Goal: Communication & Community: Share content

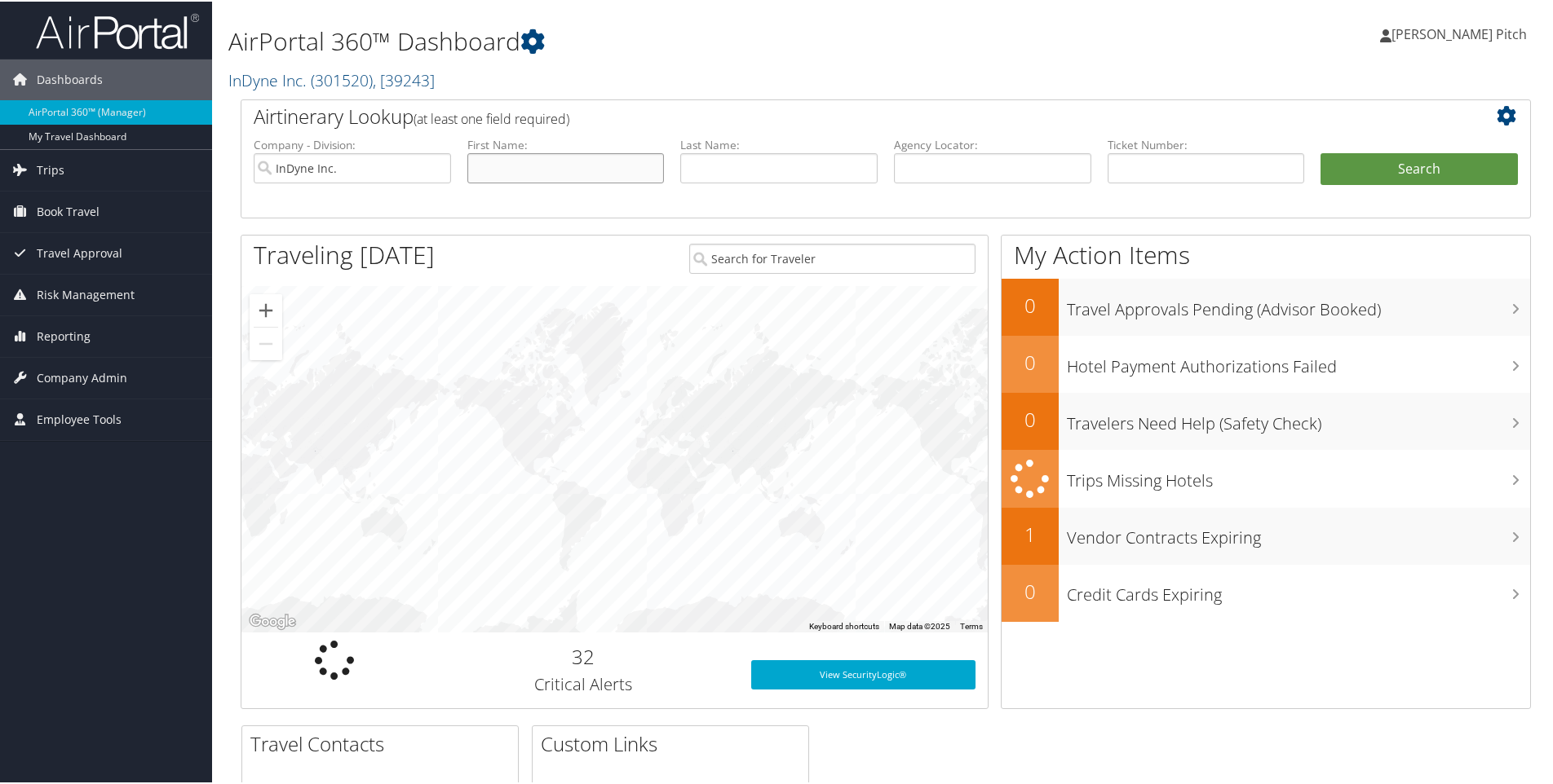
click at [547, 168] on input "text" at bounding box center [566, 167] width 198 height 30
type input "Jermarion"
type input "N"
type input "Billington"
click at [492, 168] on input "Jermarion" at bounding box center [566, 167] width 198 height 30
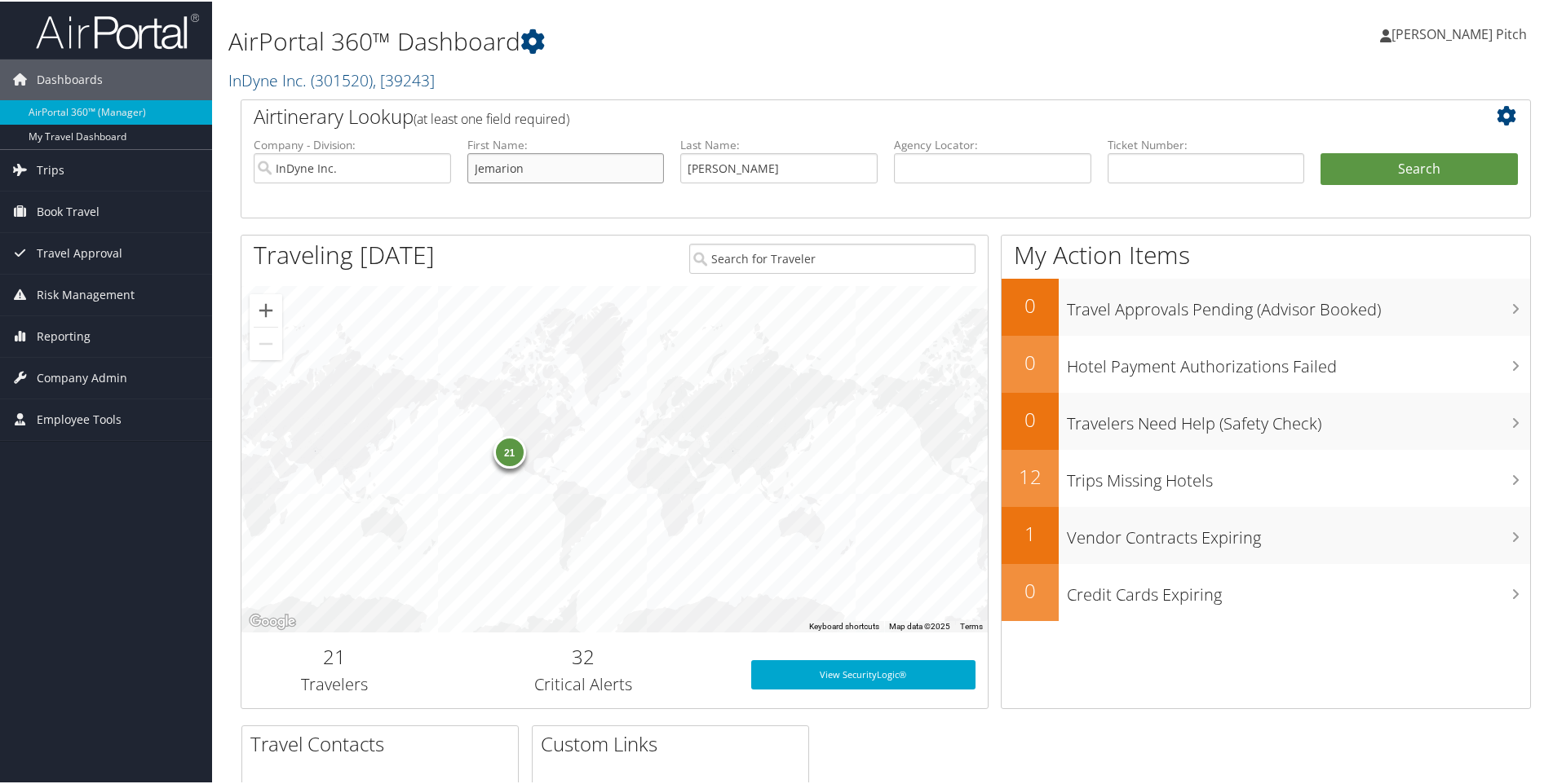
type input "Jemarion"
click at [755, 169] on input "Billington" at bounding box center [778, 167] width 198 height 30
click at [1385, 168] on button "Search" at bounding box center [1419, 168] width 198 height 32
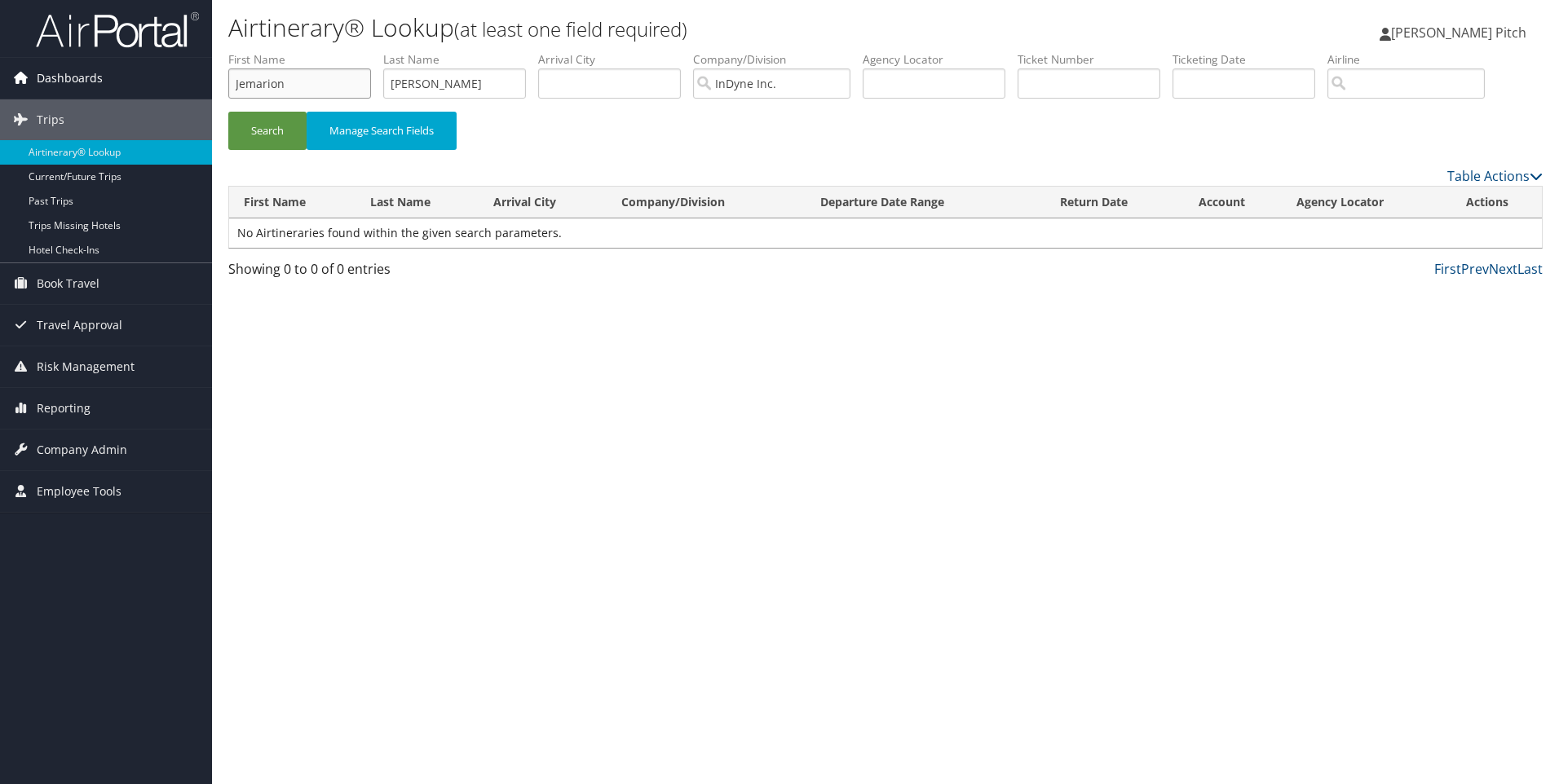
drag, startPoint x: 342, startPoint y: 87, endPoint x: 0, endPoint y: 82, distance: 342.0
click at [0, 82] on html "Menu Dashboards ► AirPortal 360™ (Manager) My Travel Dashboard Trips ► Airtiner…" at bounding box center [780, 392] width 1559 height 784
click at [245, 137] on button "Search" at bounding box center [267, 131] width 78 height 38
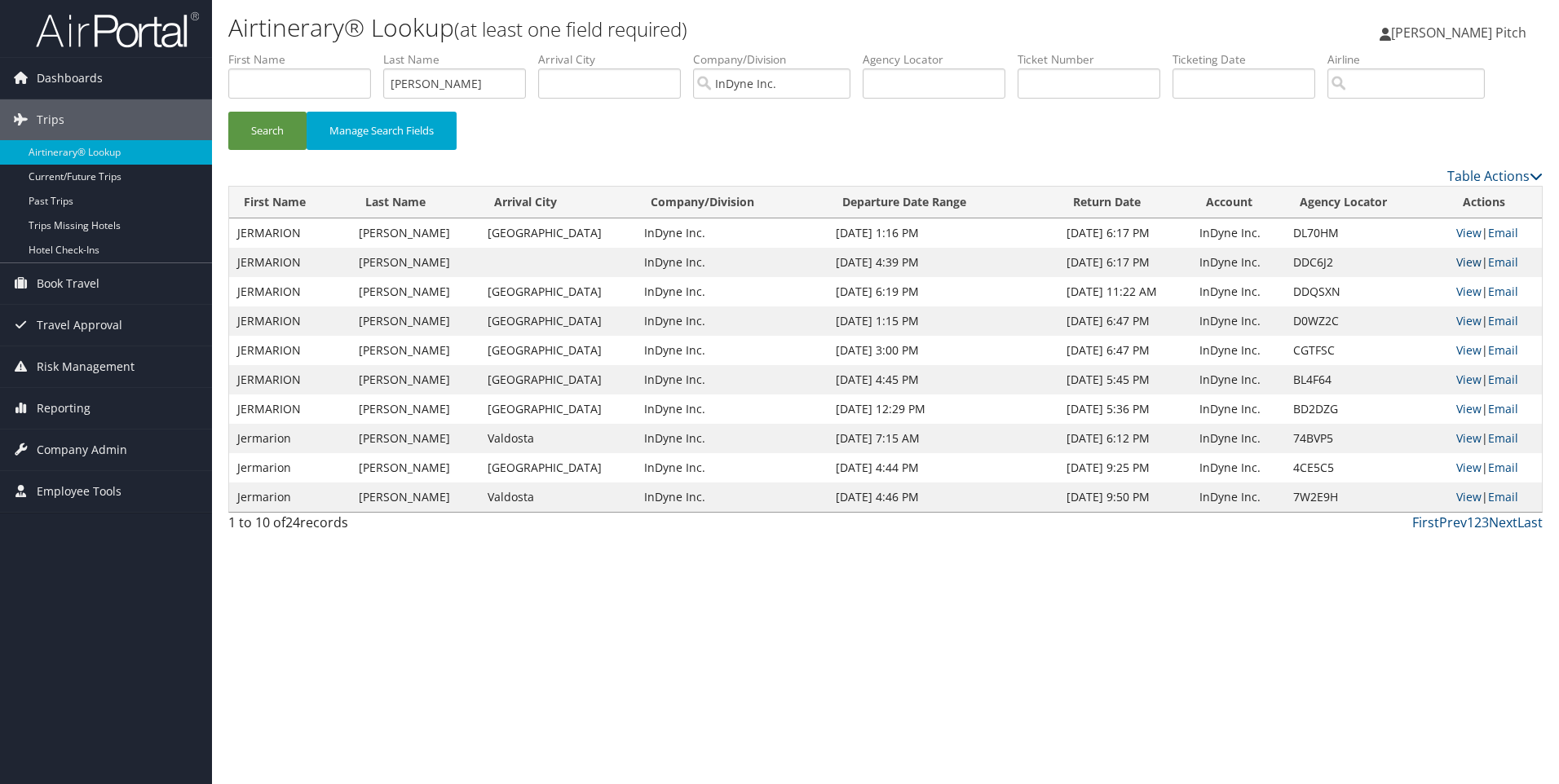
click at [1471, 263] on link "View" at bounding box center [1469, 262] width 25 height 16
click at [1470, 231] on link "View" at bounding box center [1469, 233] width 25 height 16
click at [1463, 287] on link "View" at bounding box center [1469, 291] width 25 height 16
click at [456, 85] on input "Billington" at bounding box center [454, 83] width 142 height 30
drag, startPoint x: 470, startPoint y: 83, endPoint x: 308, endPoint y: 92, distance: 162.2
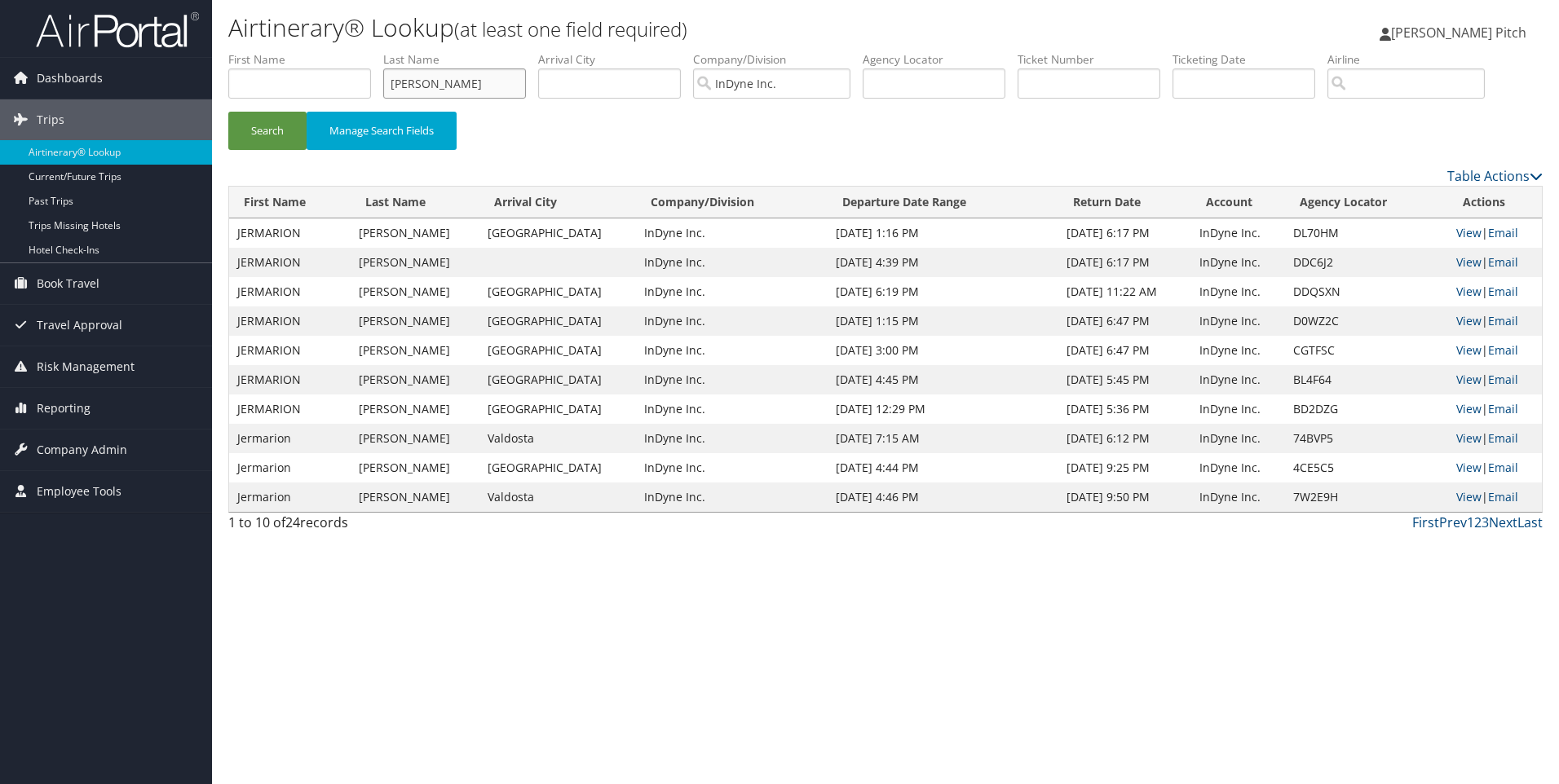
click at [308, 52] on ul "First Name Last Name Billington Departure City Arrival City Company/Division In…" at bounding box center [885, 52] width 1314 height 0
type input "colbert"
click at [276, 137] on button "Search" at bounding box center [267, 131] width 78 height 38
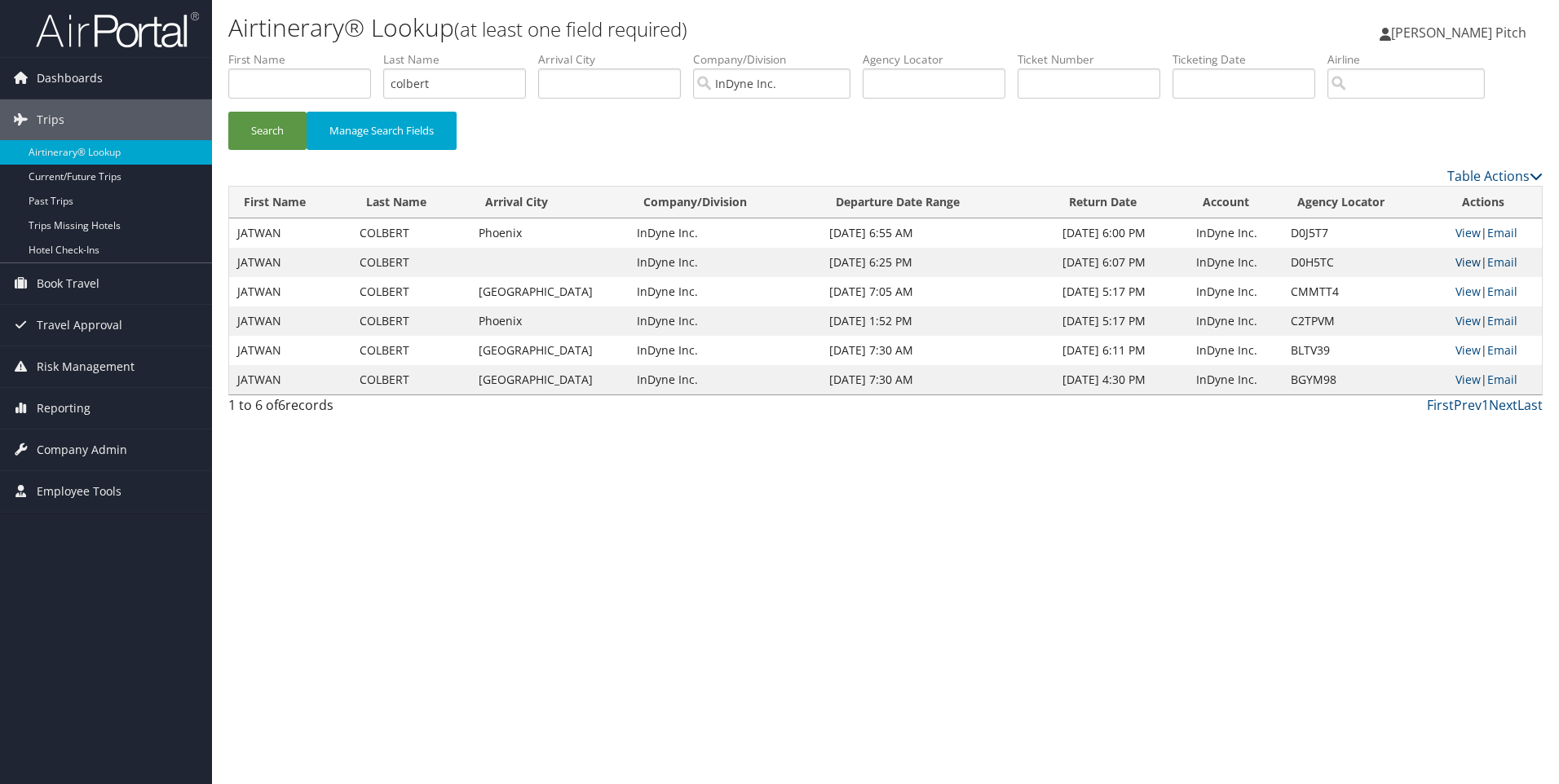
click at [1464, 266] on link "View" at bounding box center [1468, 262] width 25 height 16
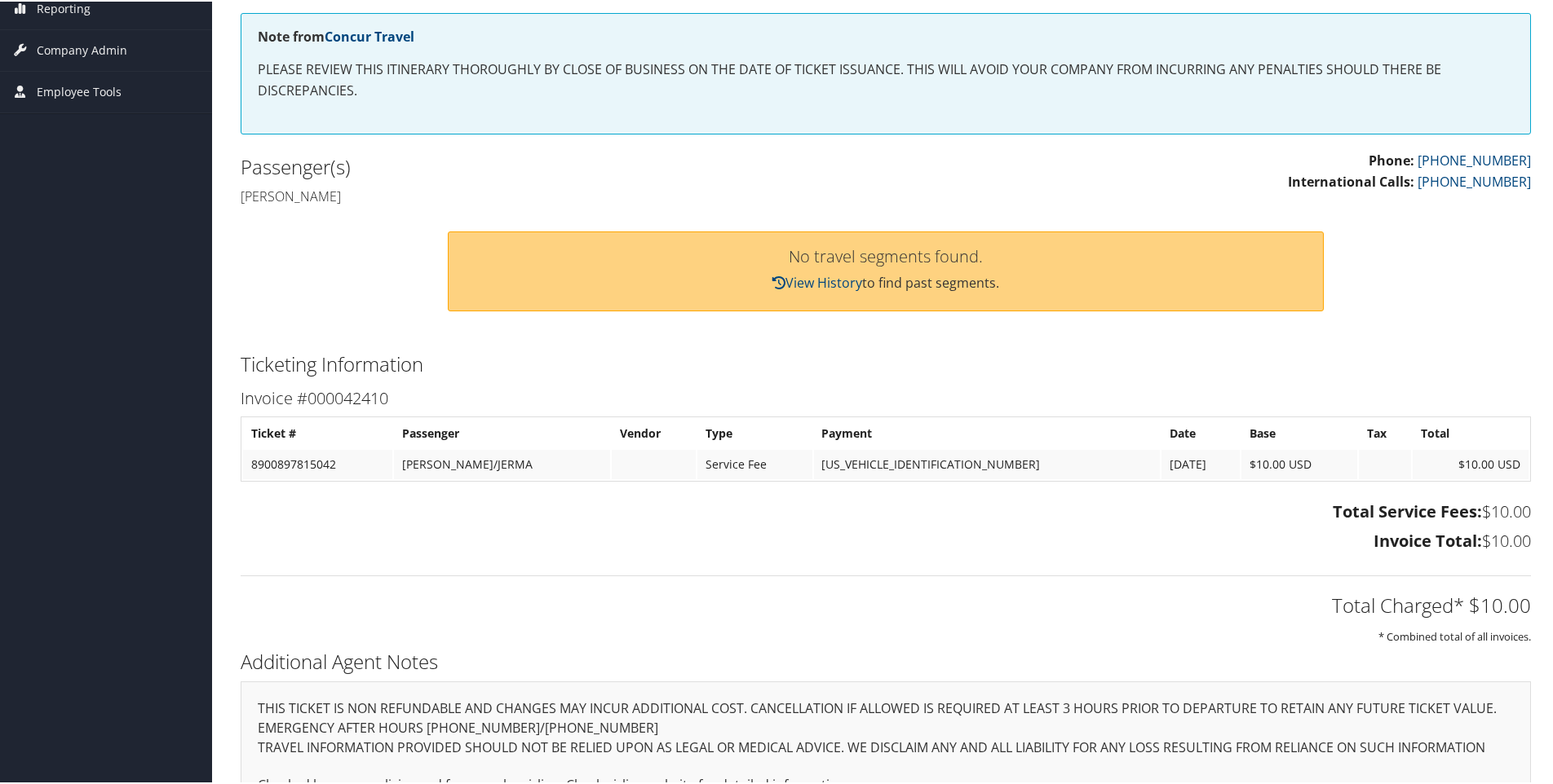
scroll to position [278, 0]
click at [820, 284] on link "View History" at bounding box center [817, 281] width 90 height 18
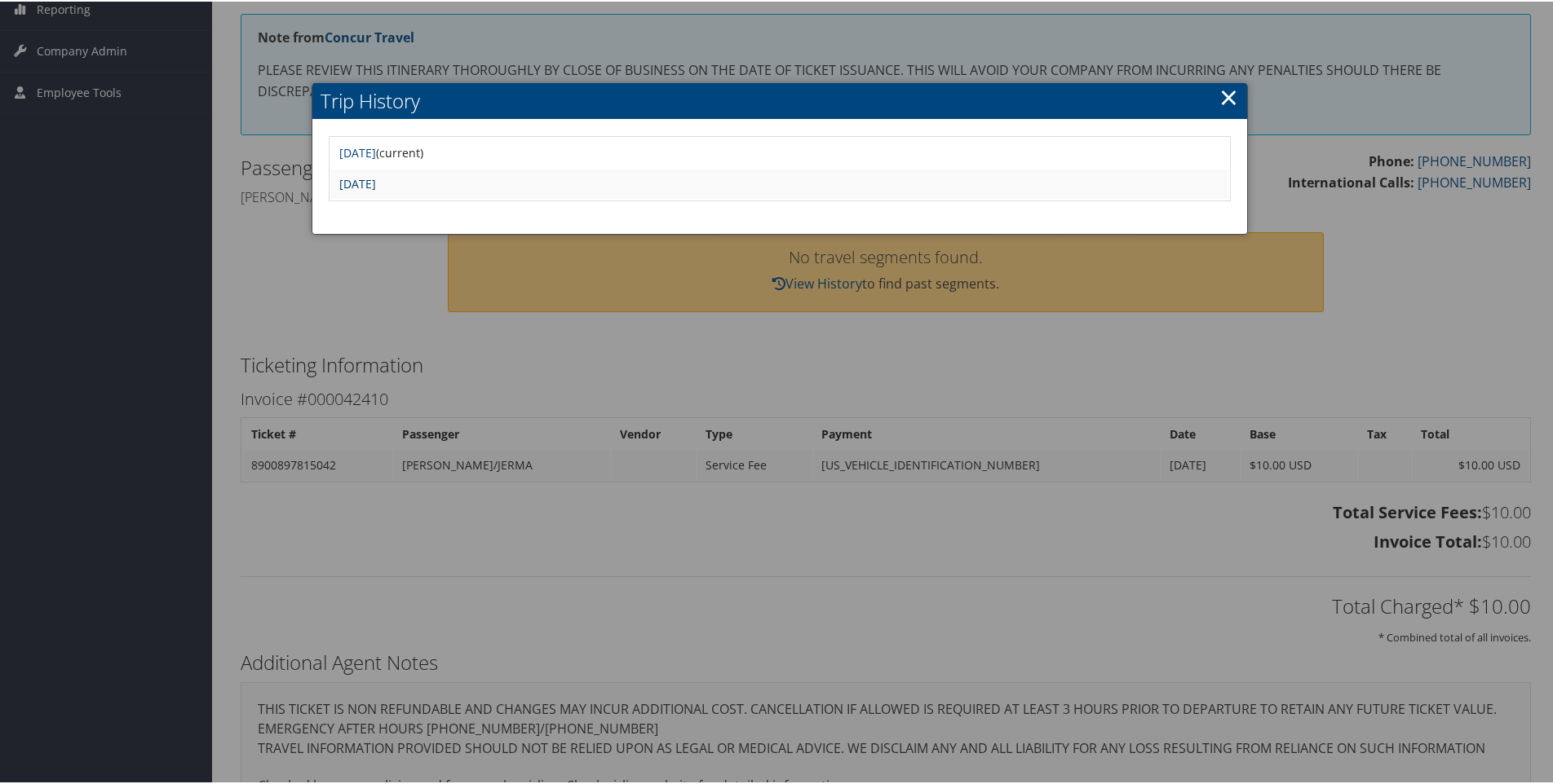
click at [376, 181] on link "[DATE]" at bounding box center [358, 182] width 37 height 16
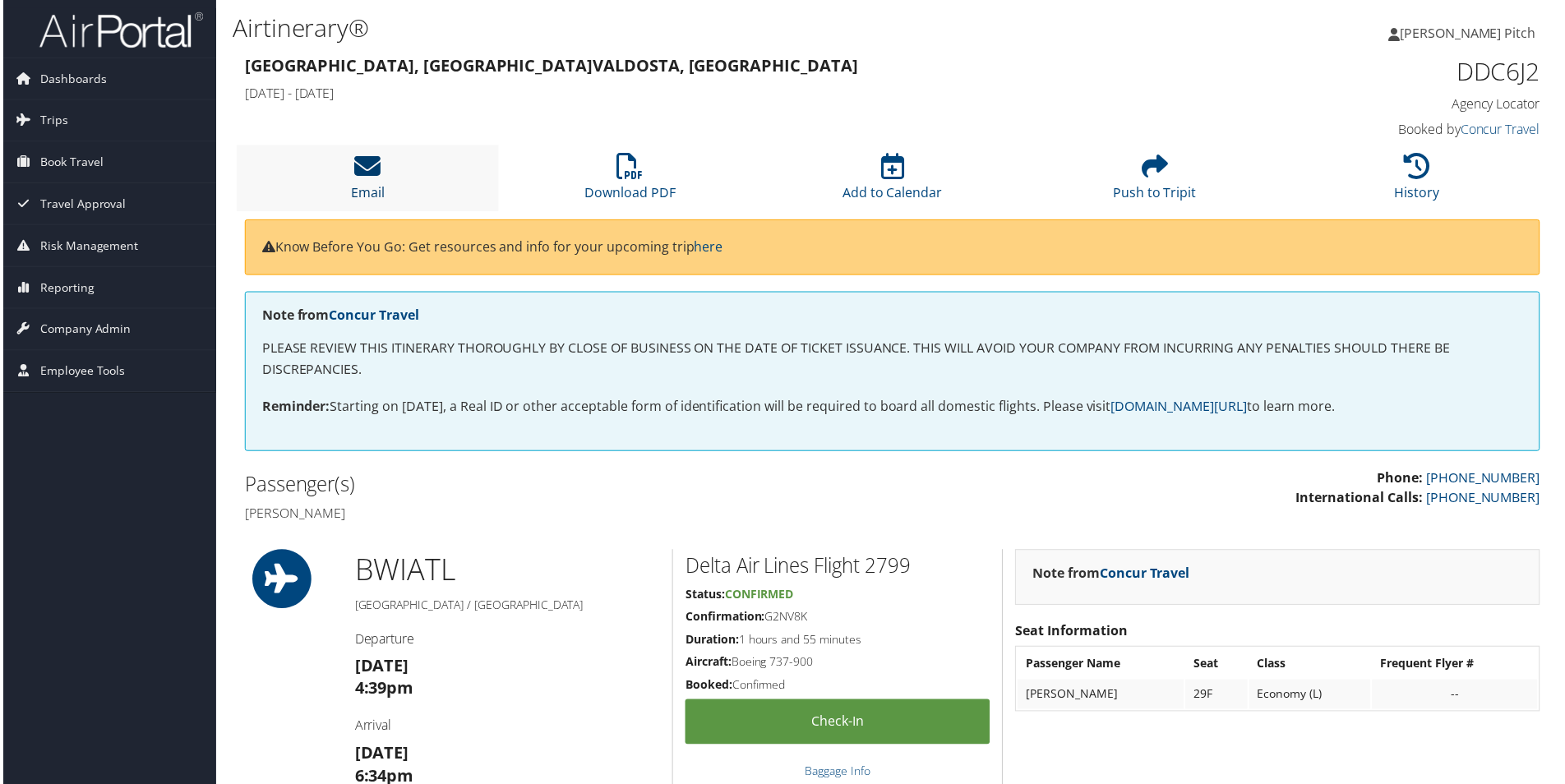
click at [367, 162] on icon at bounding box center [365, 167] width 27 height 26
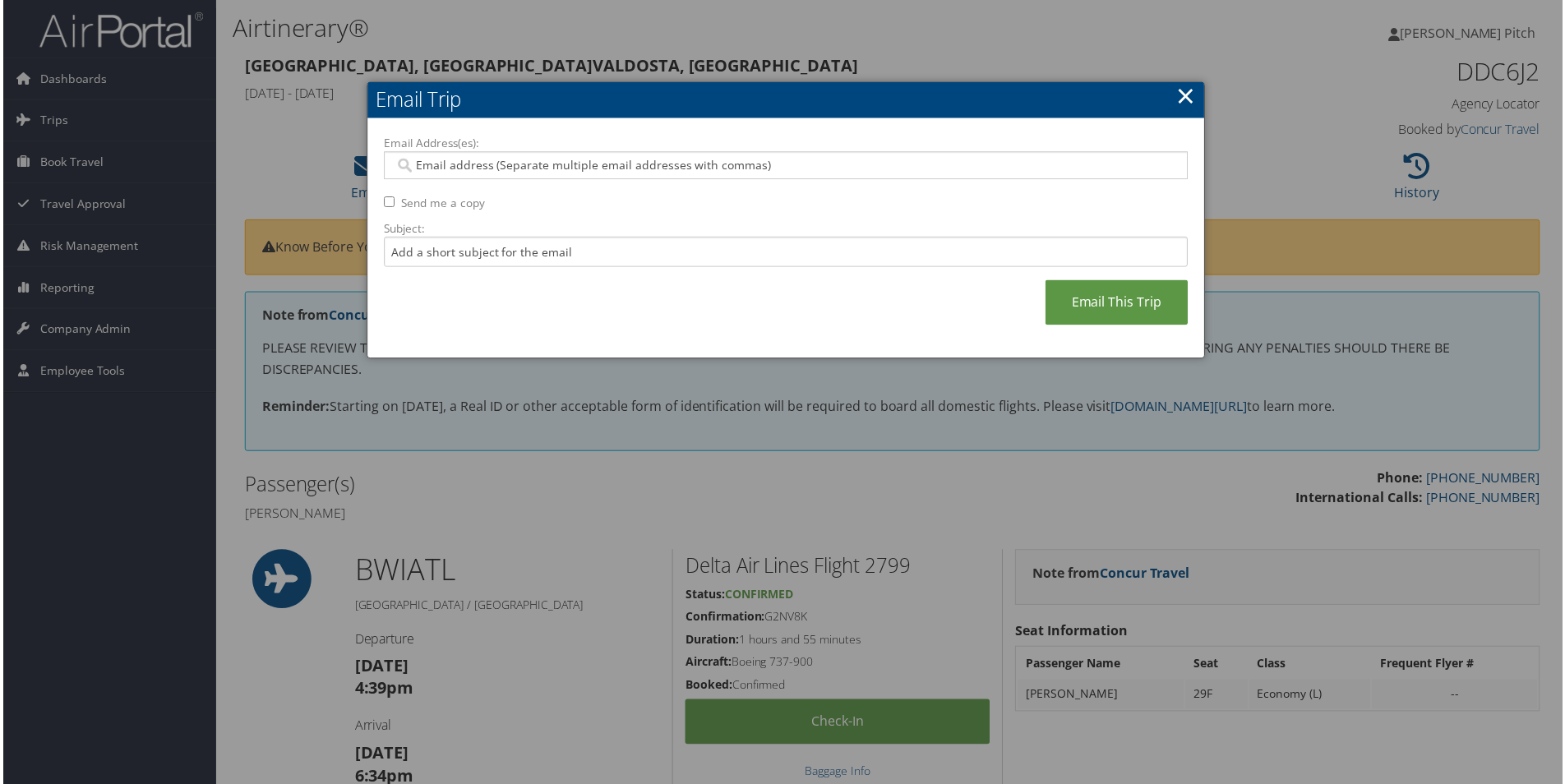
click at [598, 164] on input "Email Address(es):" at bounding box center [784, 166] width 784 height 17
type input "dpitch"
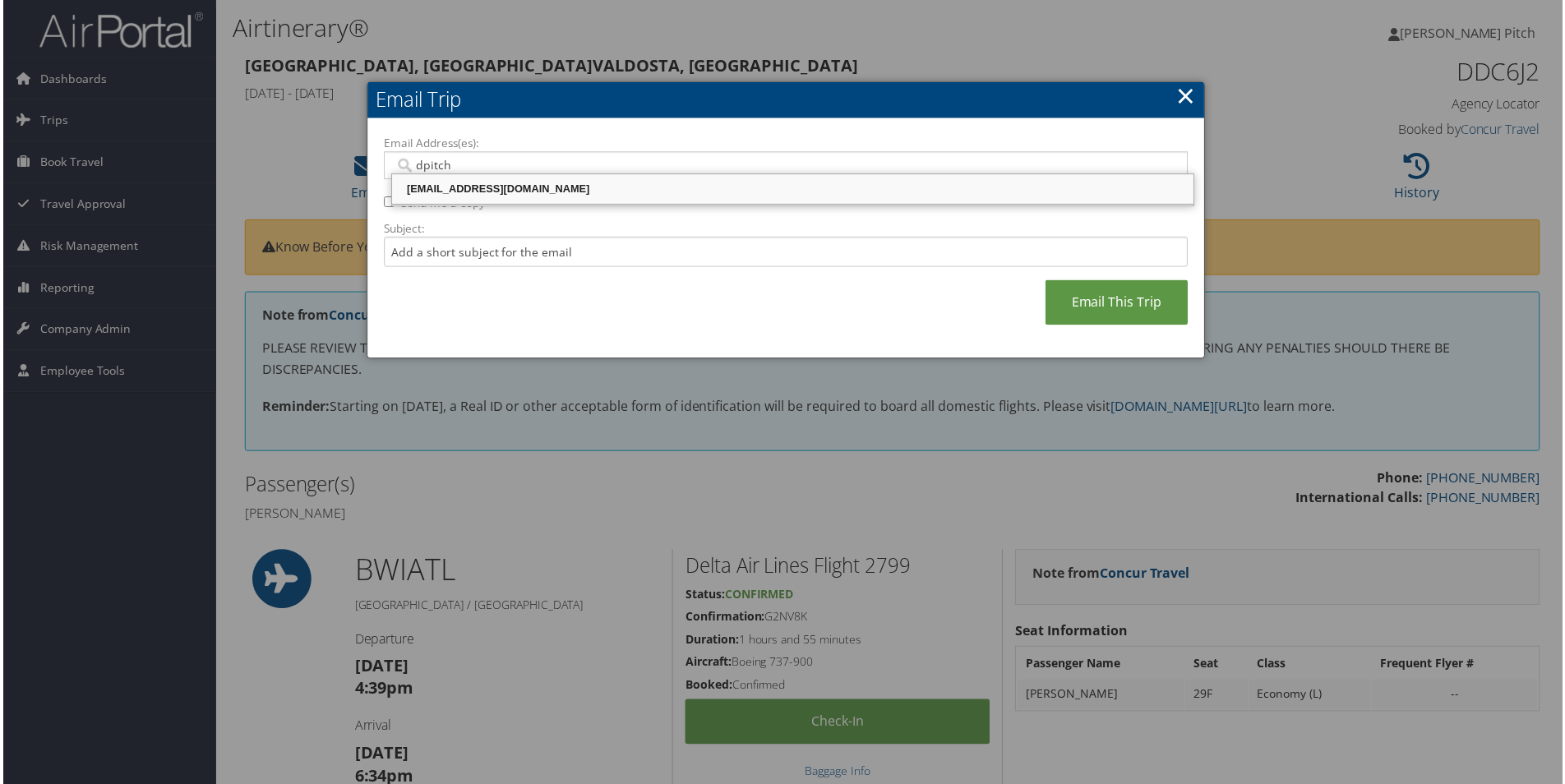
click at [562, 188] on div "dpitch@indyneinc.com" at bounding box center [792, 189] width 799 height 17
type input "dpitch@indyneinc.com"
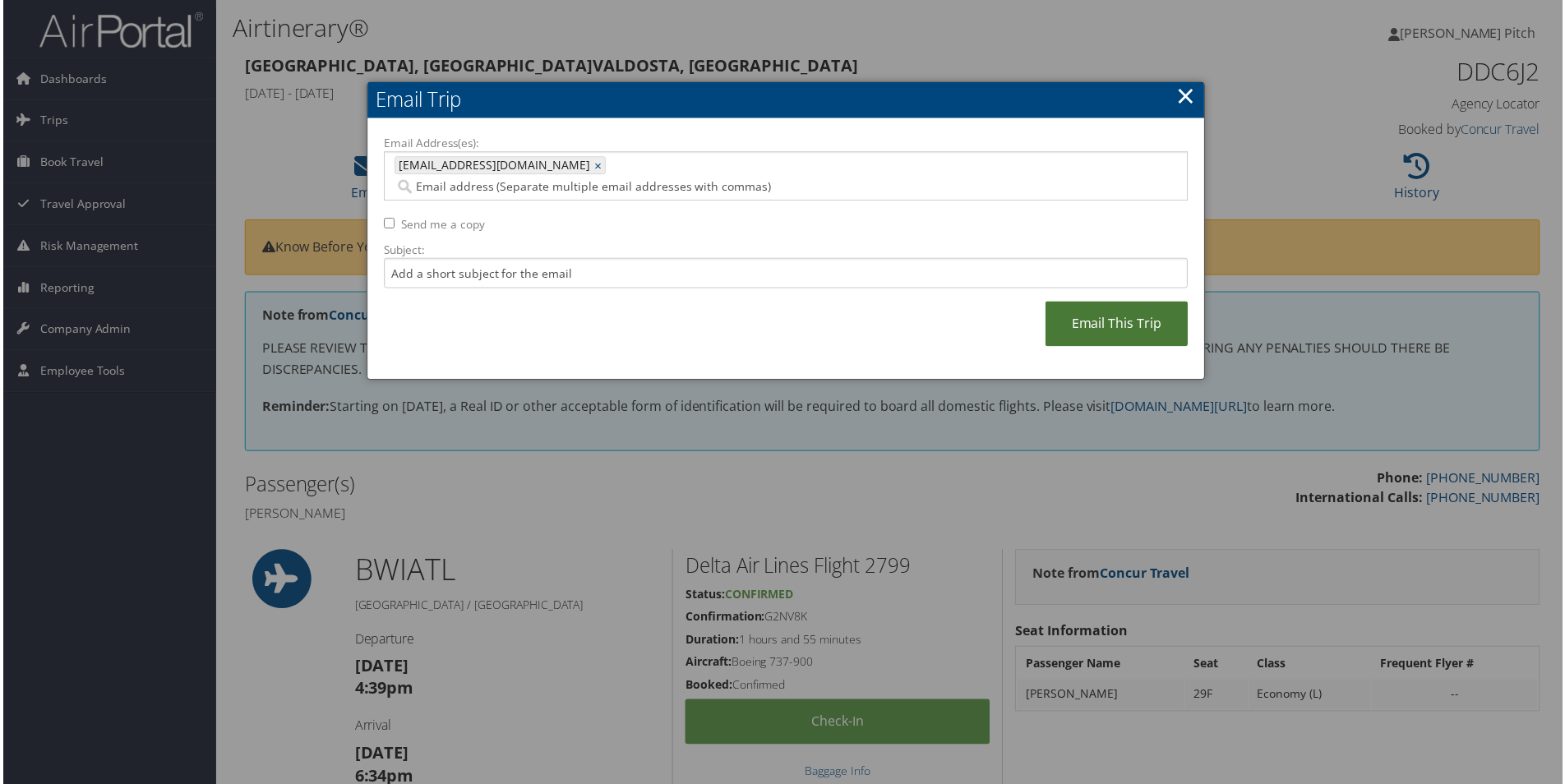
click at [1131, 306] on link "Email This Trip" at bounding box center [1118, 325] width 143 height 45
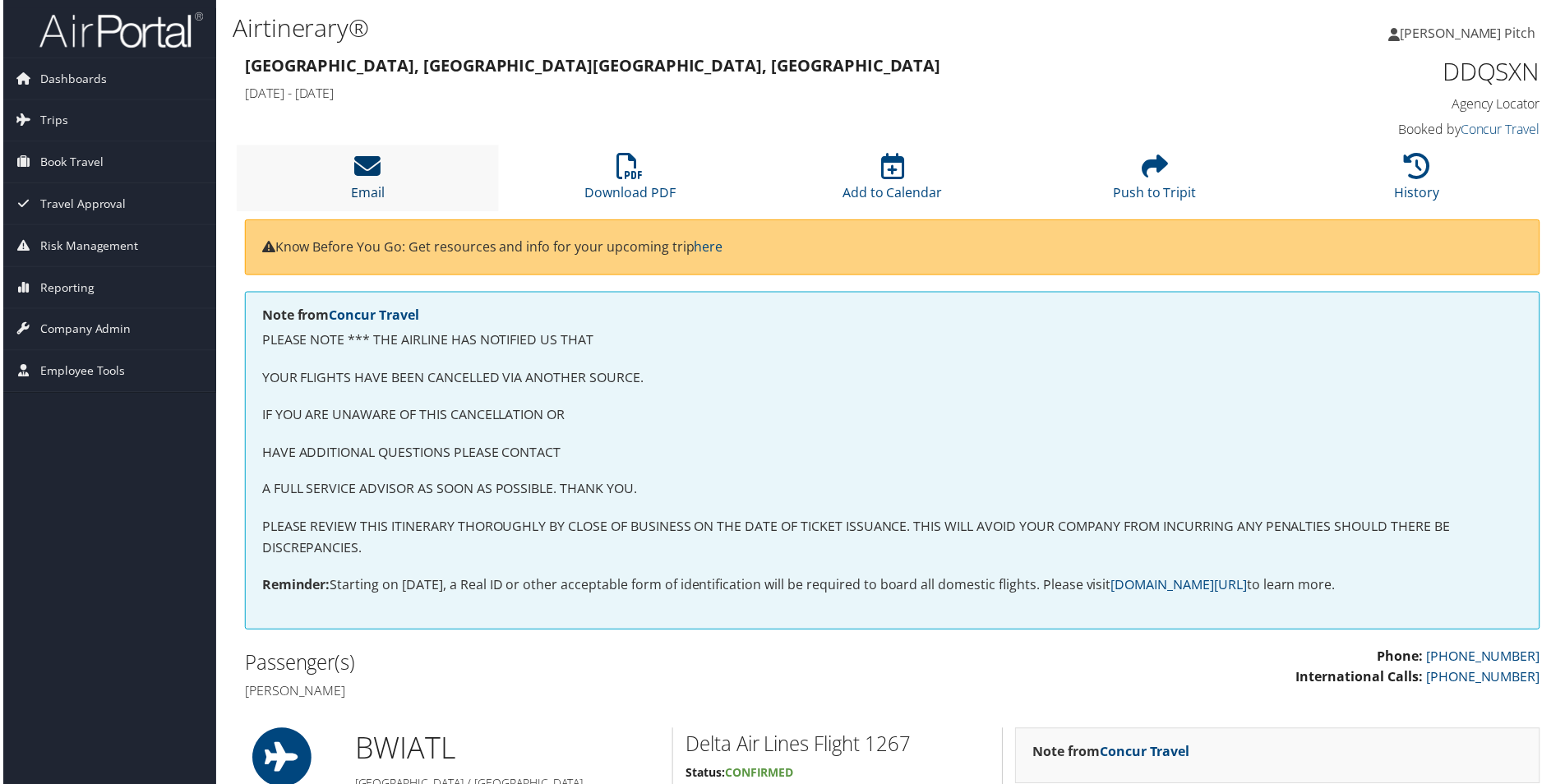
click at [365, 170] on icon at bounding box center [365, 167] width 27 height 26
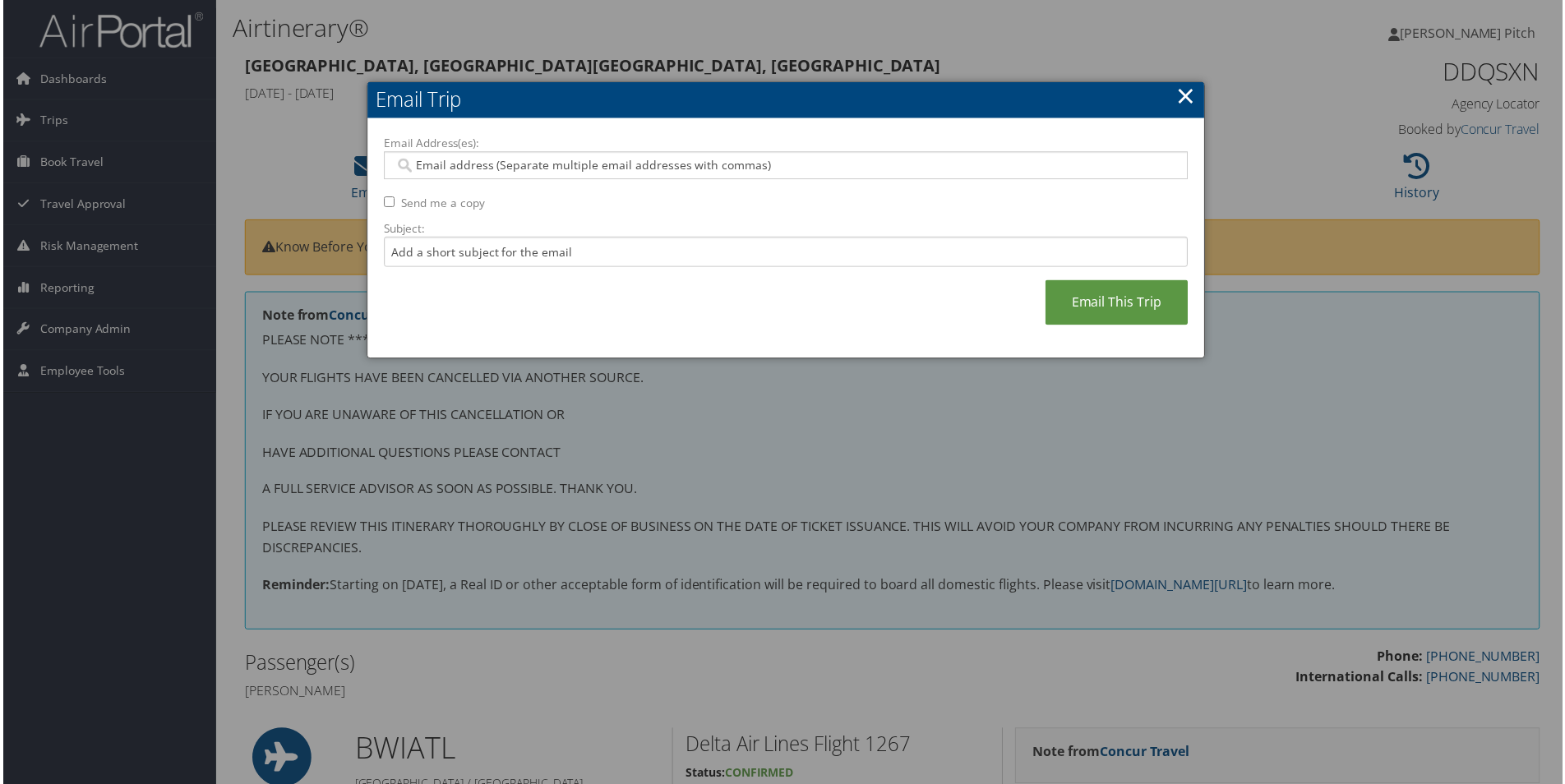
click at [587, 166] on input "Email Address(es):" at bounding box center [784, 166] width 784 height 17
type input "d"
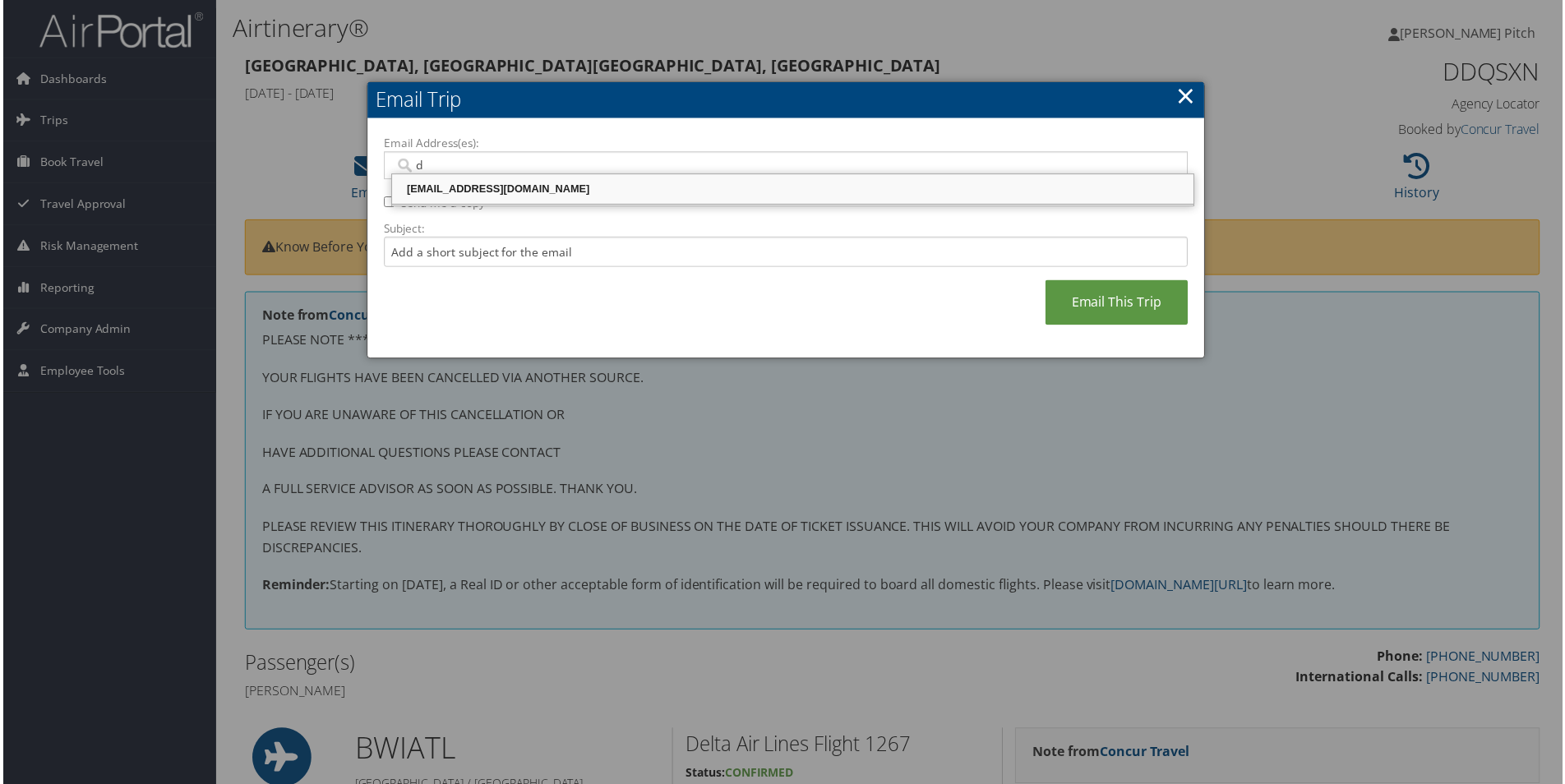
click at [491, 187] on div "dpitch@indyneinc.com" at bounding box center [792, 189] width 799 height 17
type input "dpitch@indyneinc.com"
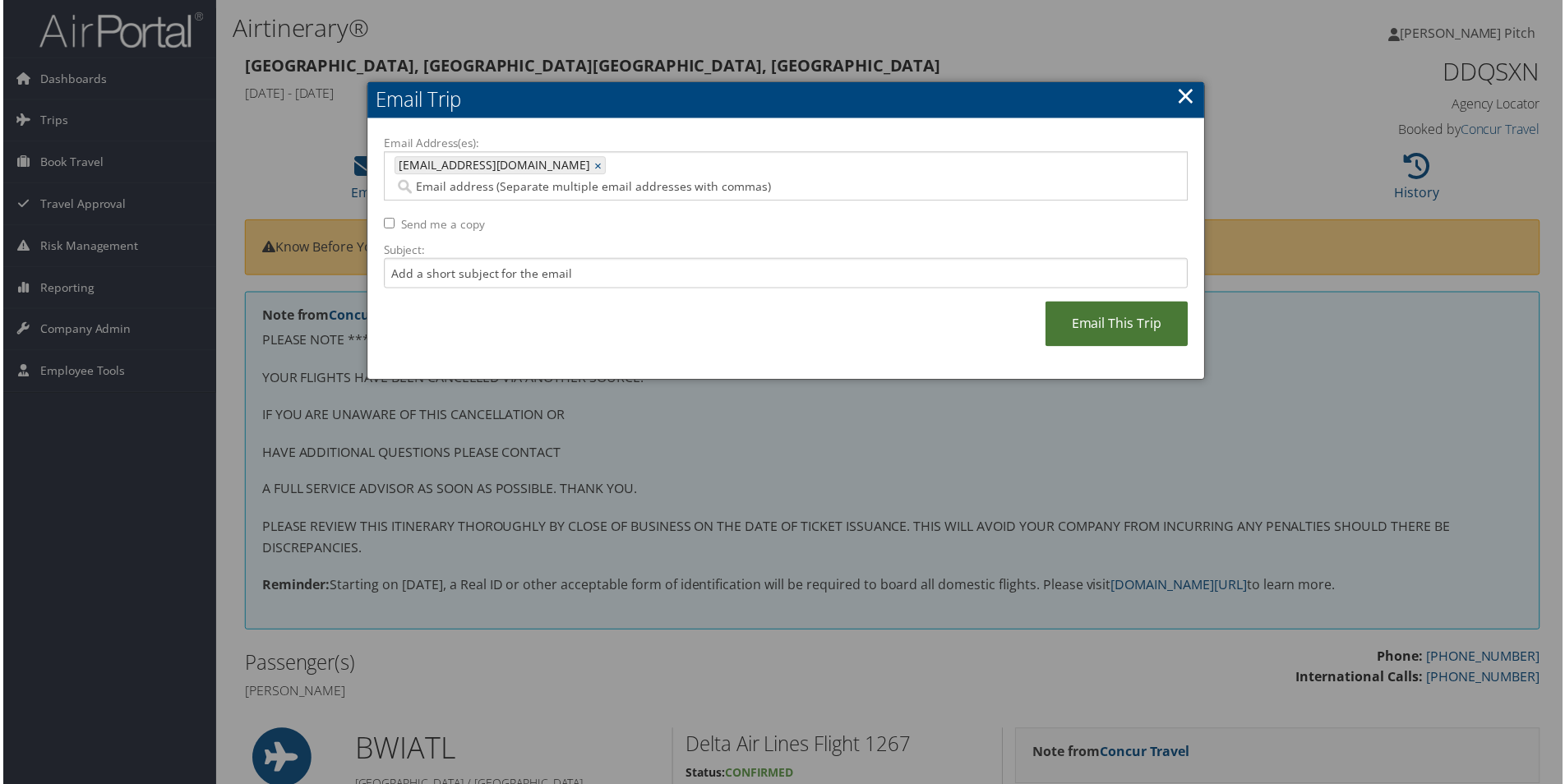
click at [1092, 302] on link "Email This Trip" at bounding box center [1118, 325] width 143 height 45
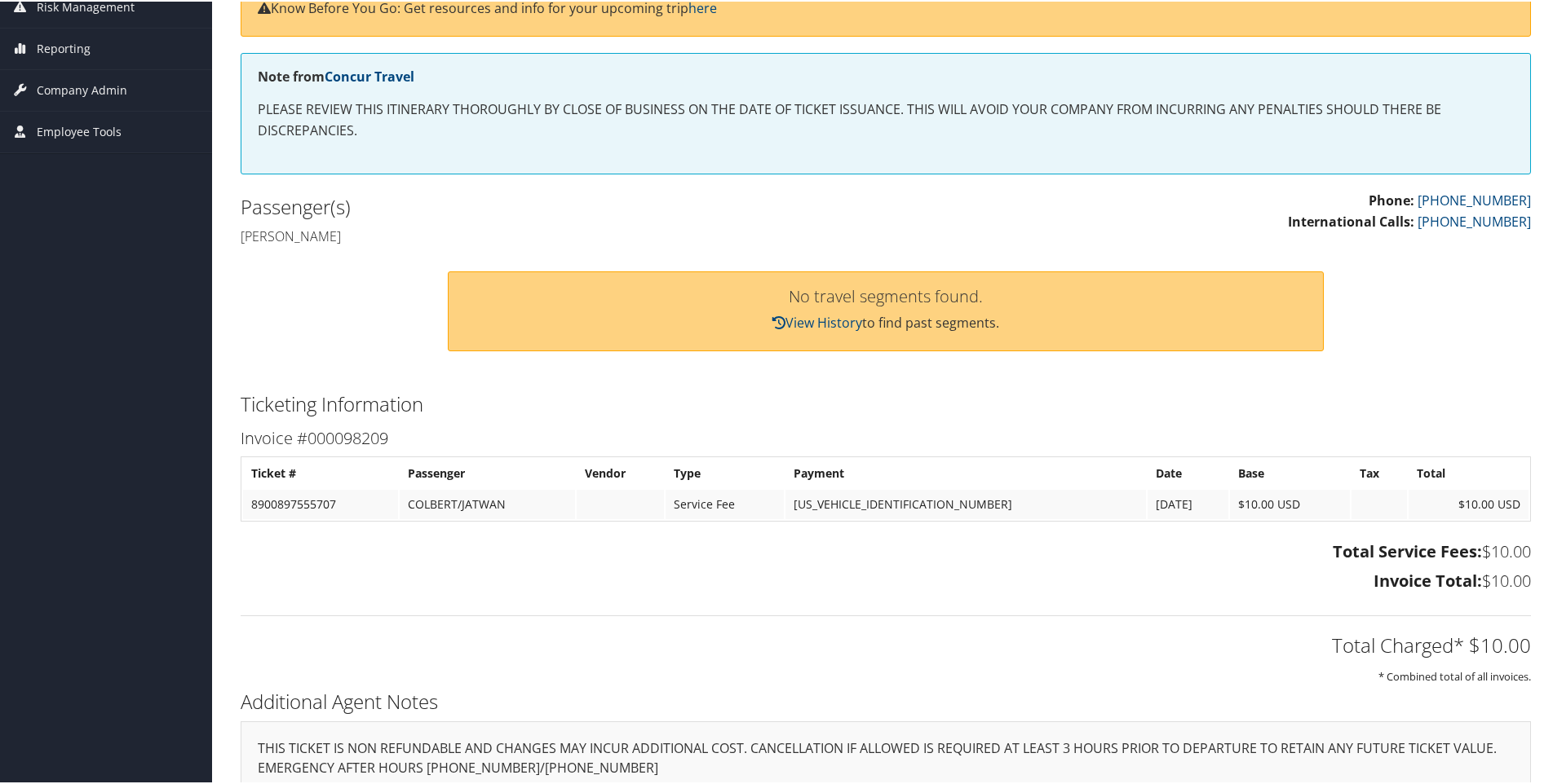
scroll to position [244, 0]
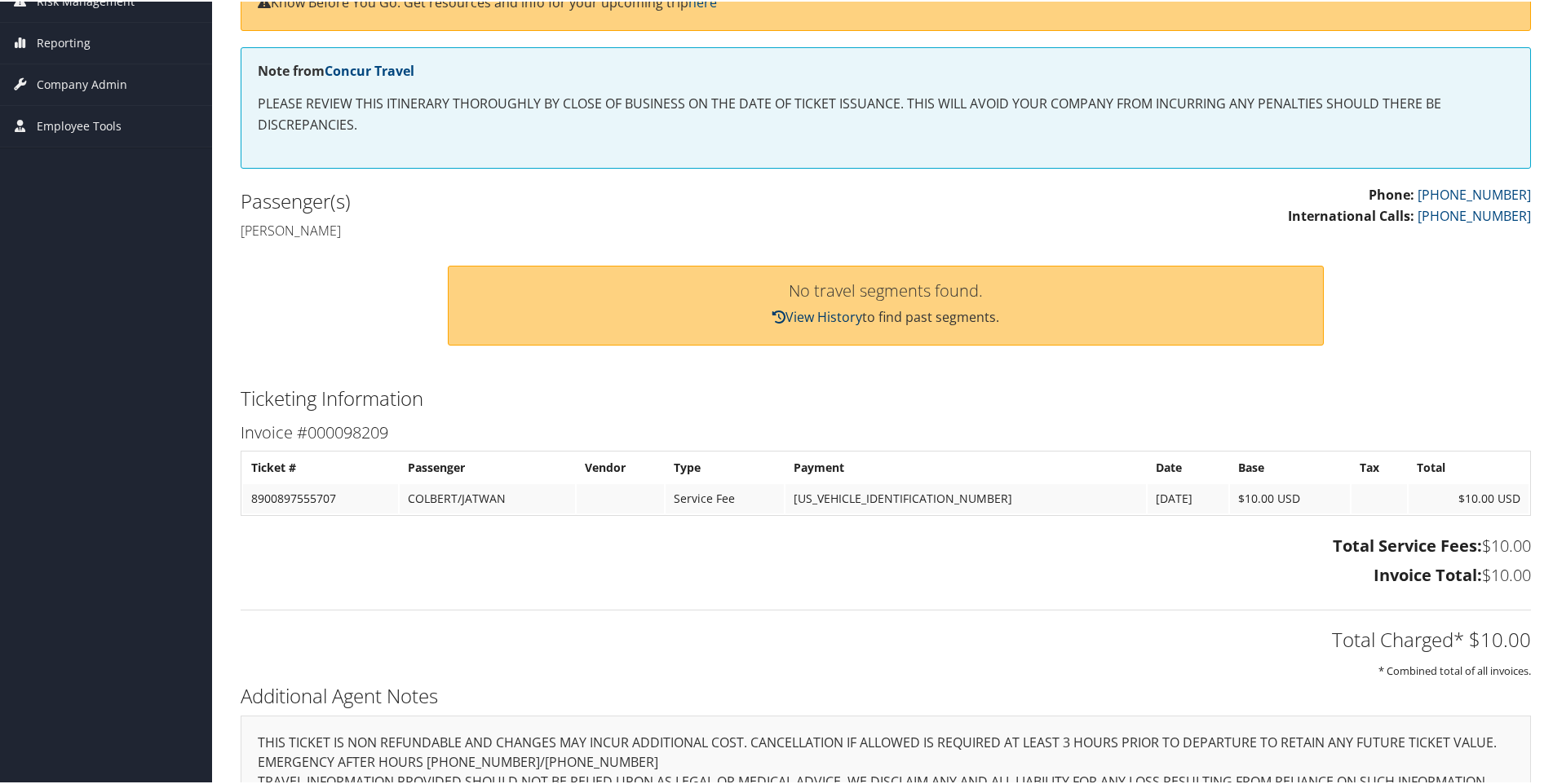
click at [812, 308] on link "View History" at bounding box center [817, 316] width 90 height 18
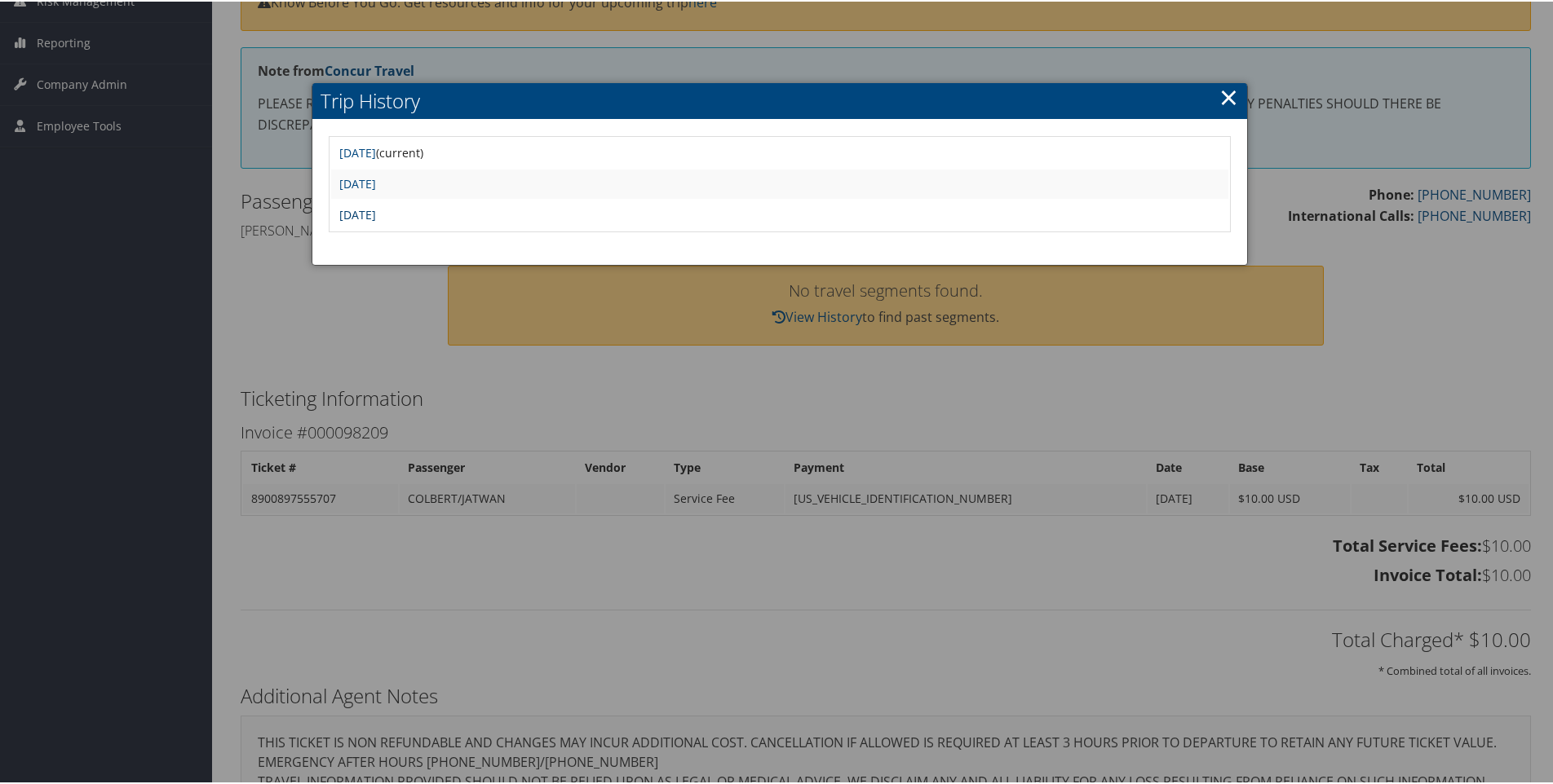
click at [376, 210] on link "Mon Aug 4 09:17:21 MDT 2025" at bounding box center [358, 213] width 37 height 16
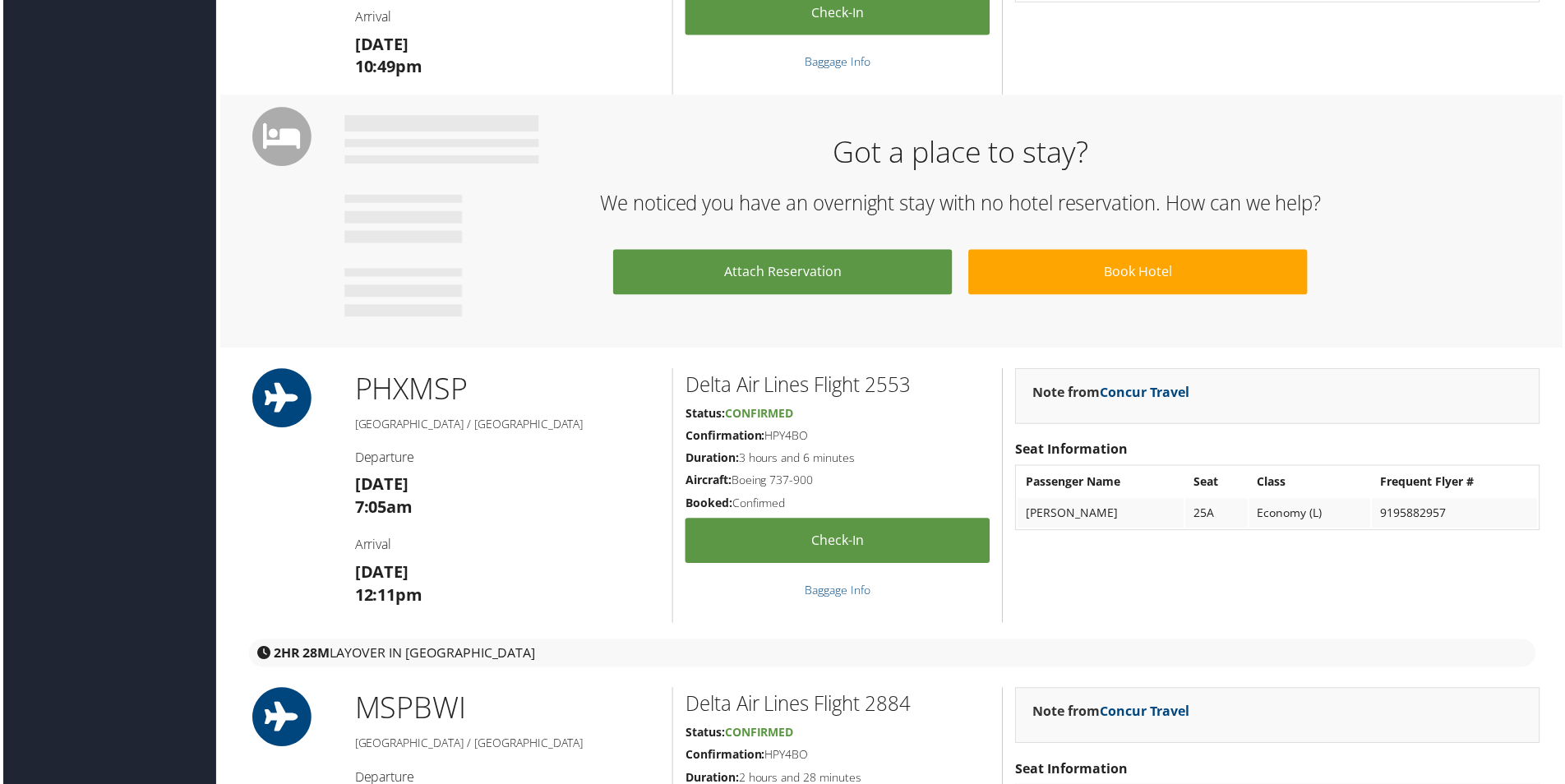
scroll to position [1068, 0]
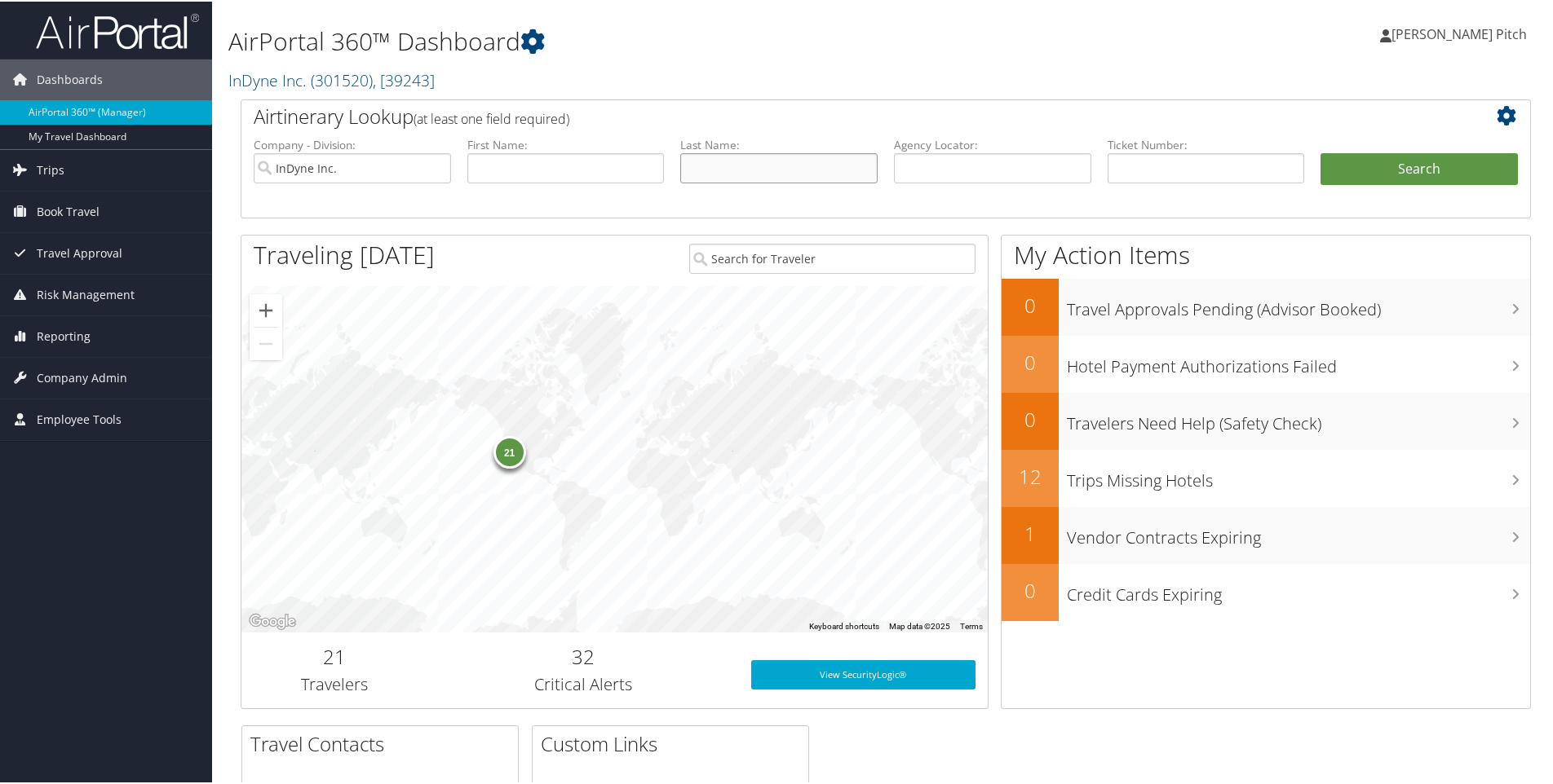
click at [829, 160] on input "text" at bounding box center [778, 167] width 198 height 30
type input "colbert"
click at [1446, 165] on button "Search" at bounding box center [1419, 168] width 198 height 32
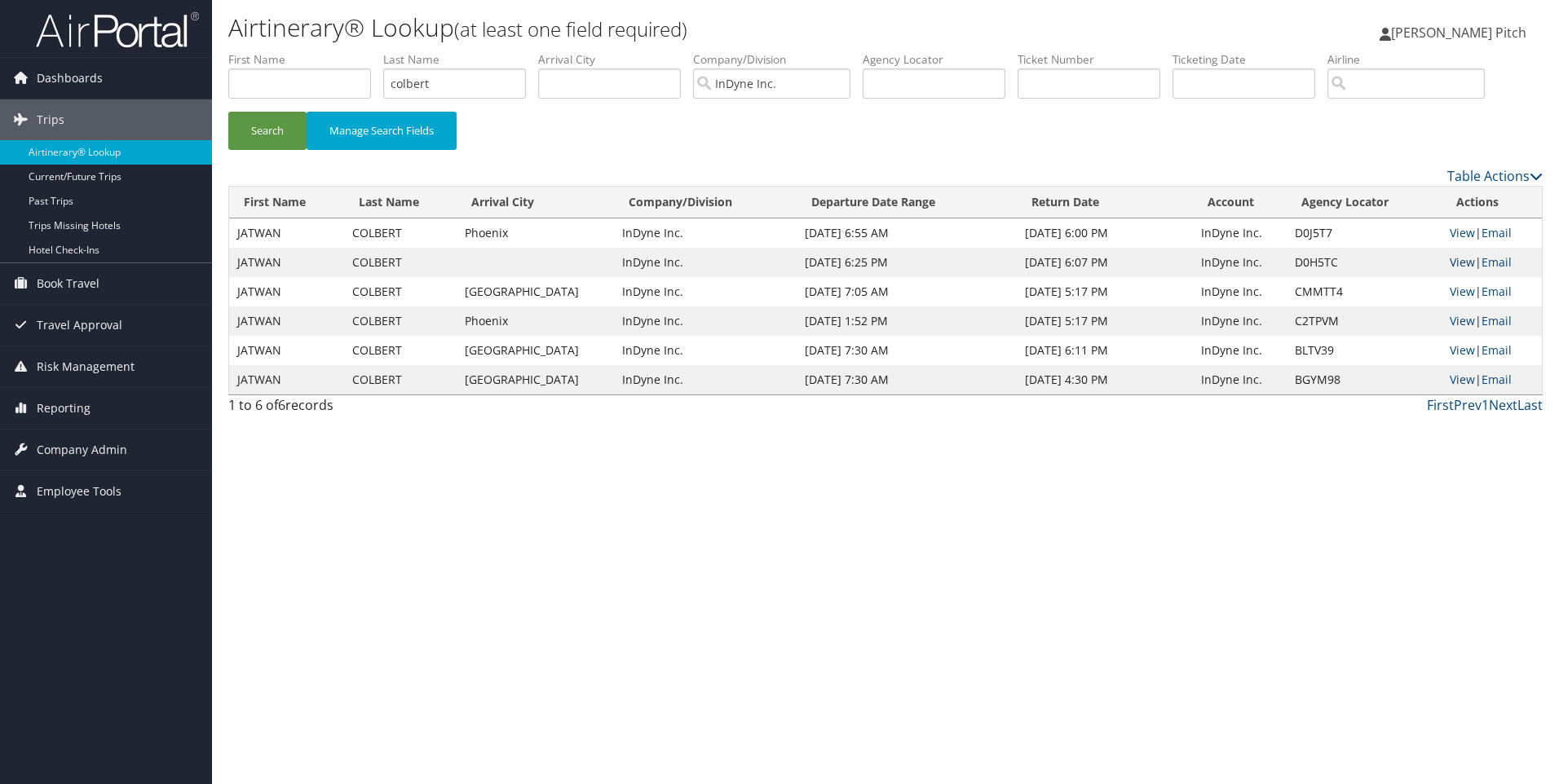
click at [1468, 263] on link "View" at bounding box center [1463, 262] width 25 height 16
click at [1464, 233] on link "View" at bounding box center [1463, 233] width 25 height 16
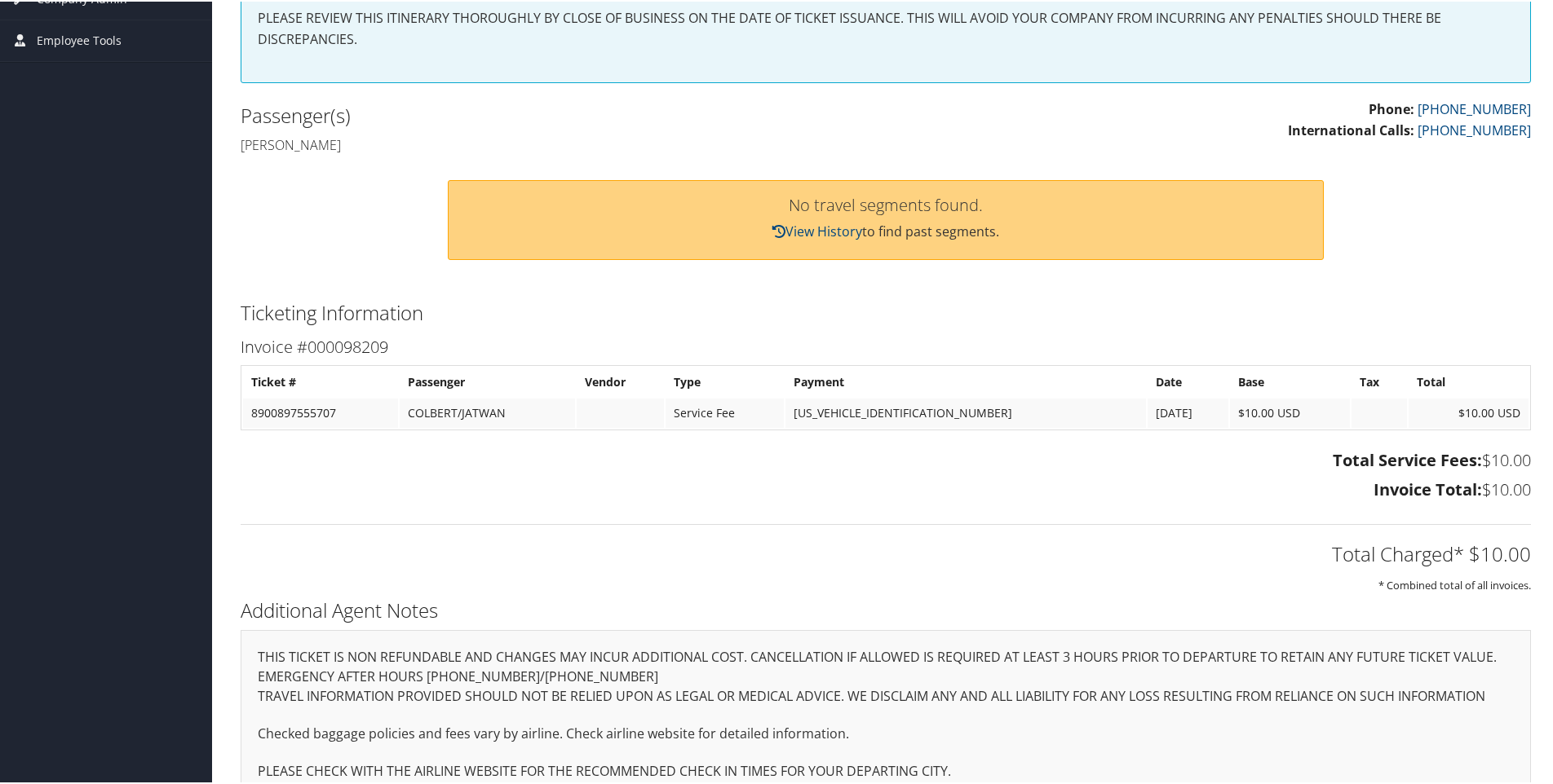
scroll to position [359, 0]
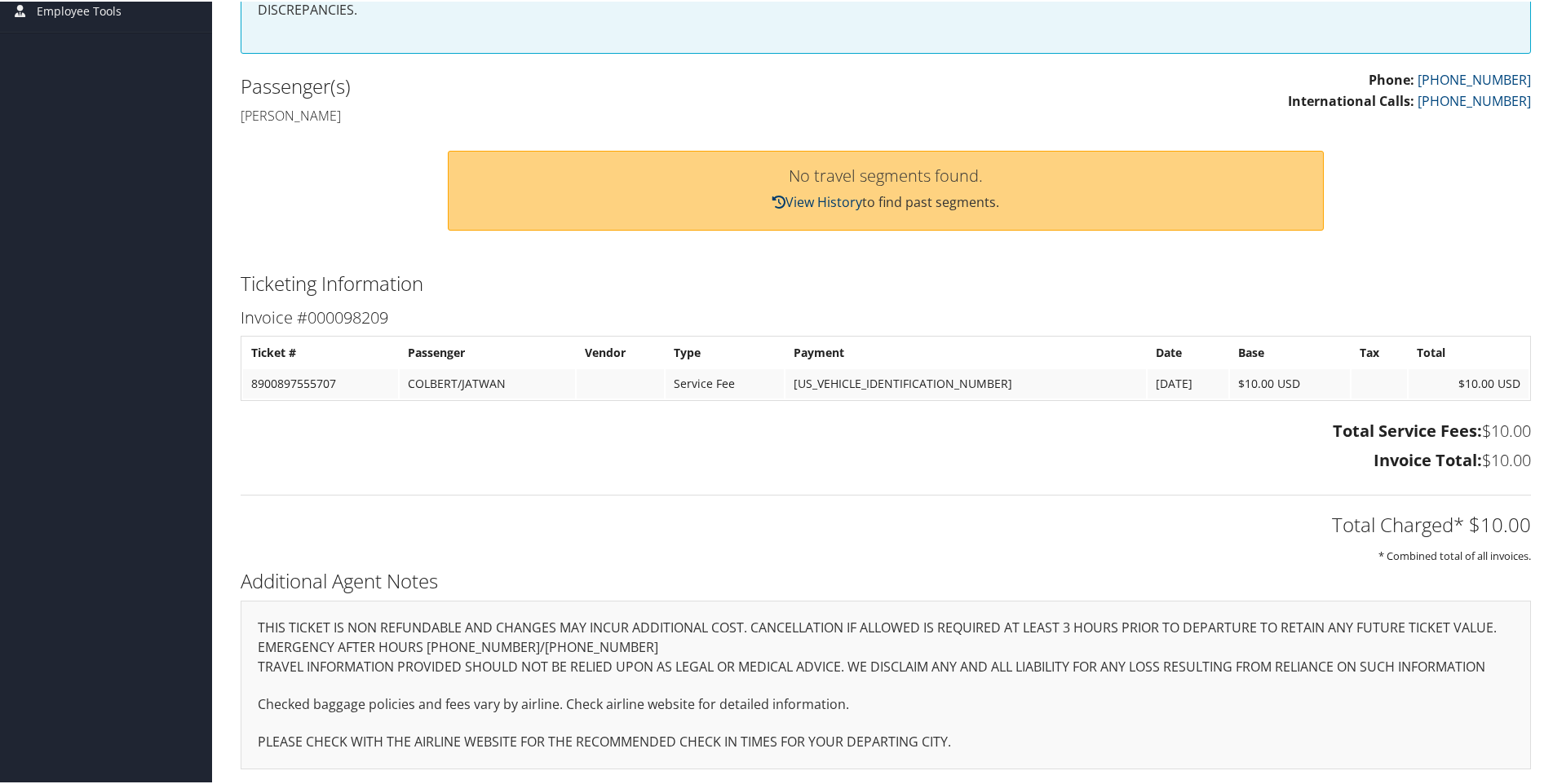
click at [830, 199] on link "View History" at bounding box center [817, 201] width 90 height 18
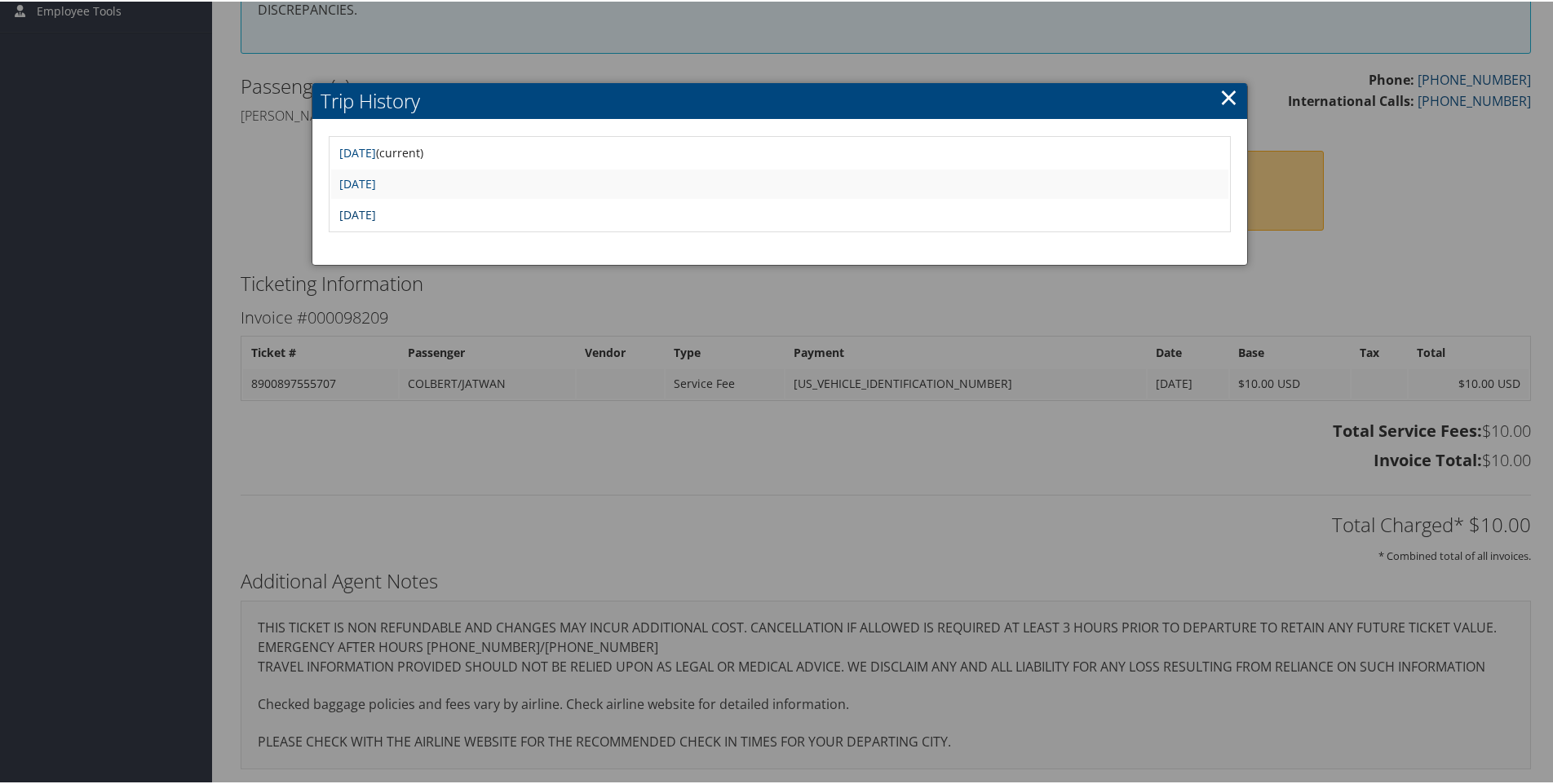
click at [376, 211] on link "[DATE]" at bounding box center [358, 213] width 37 height 16
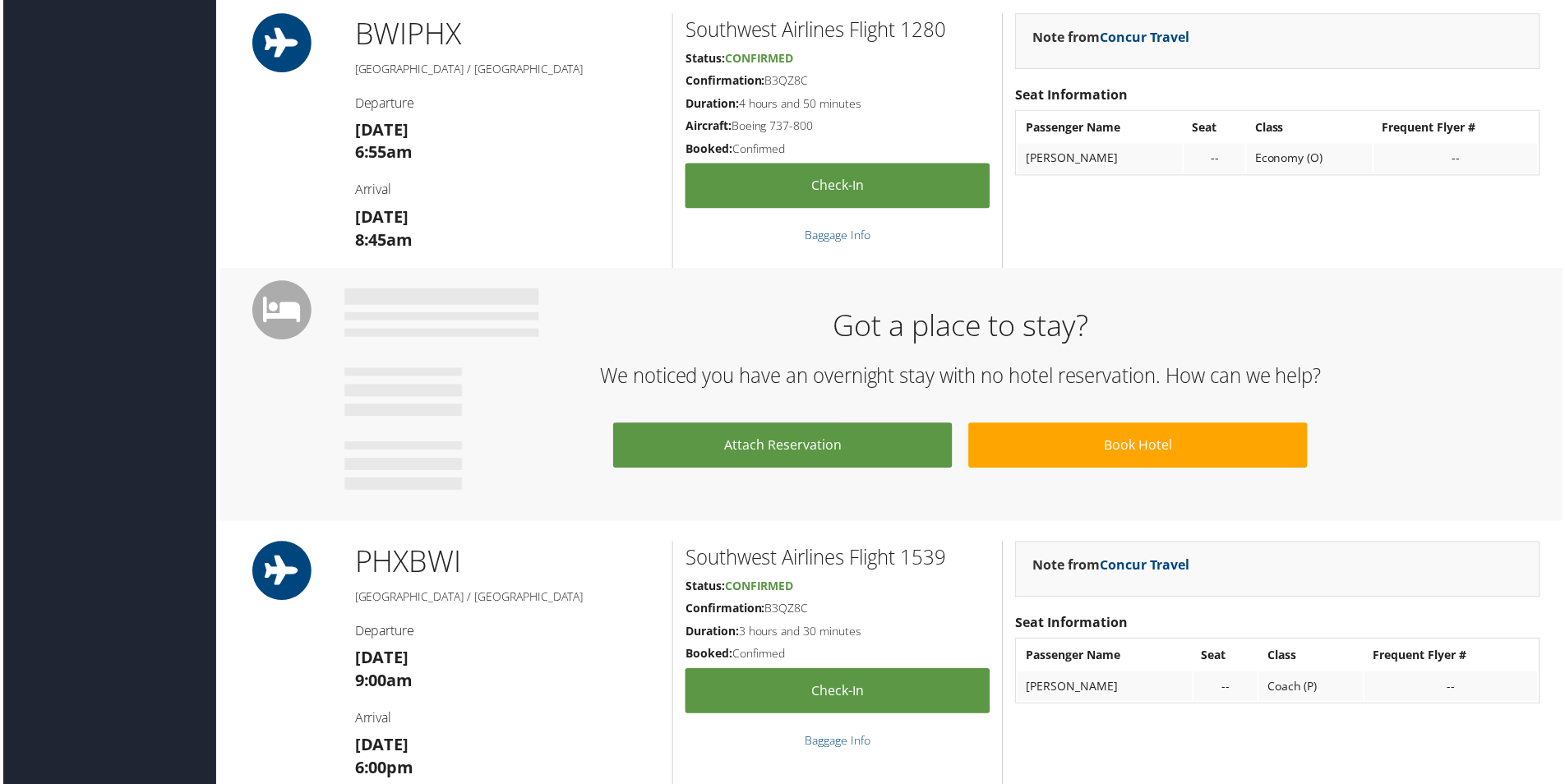
scroll to position [82, 0]
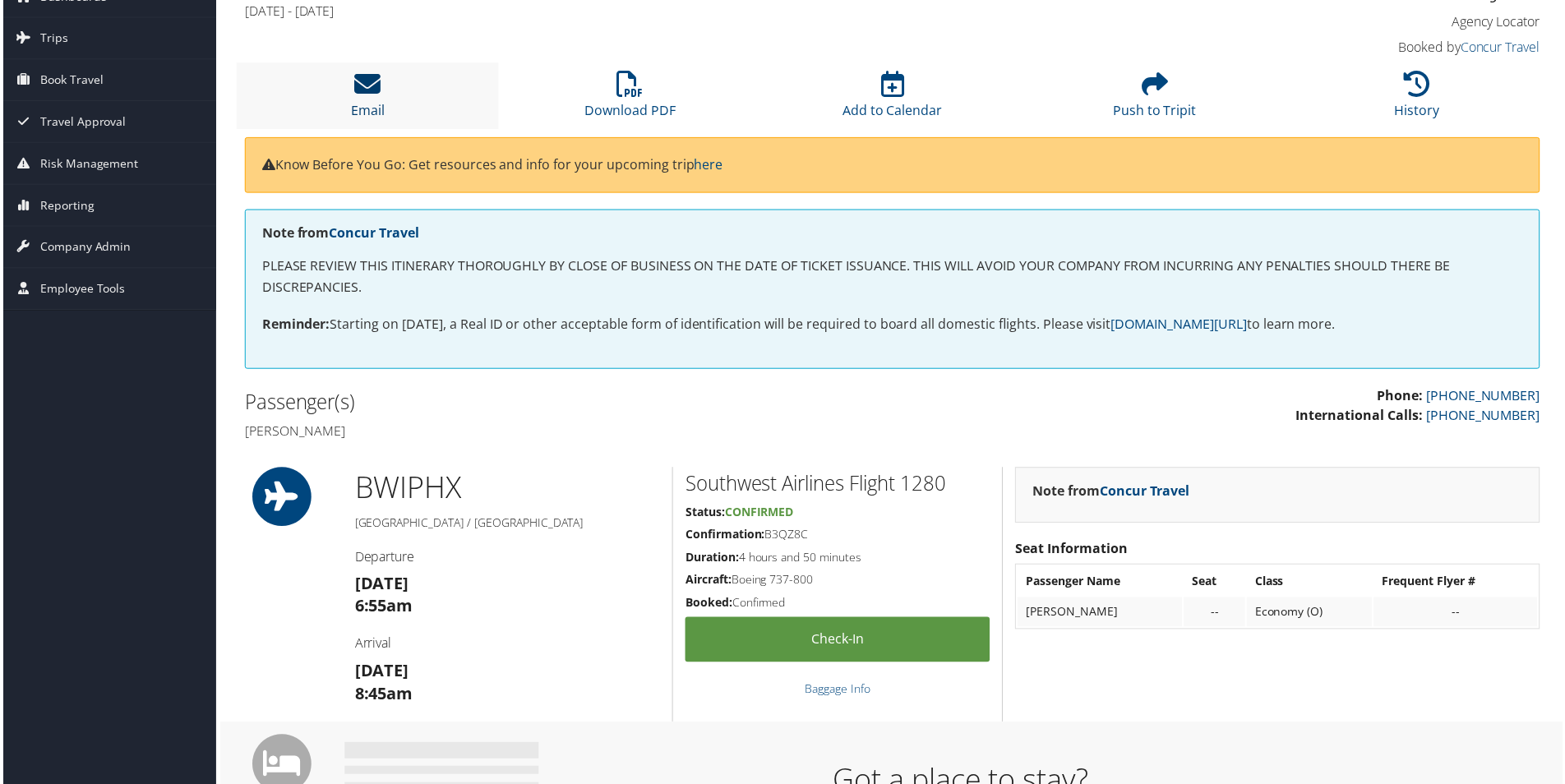
click at [358, 92] on icon at bounding box center [365, 84] width 27 height 26
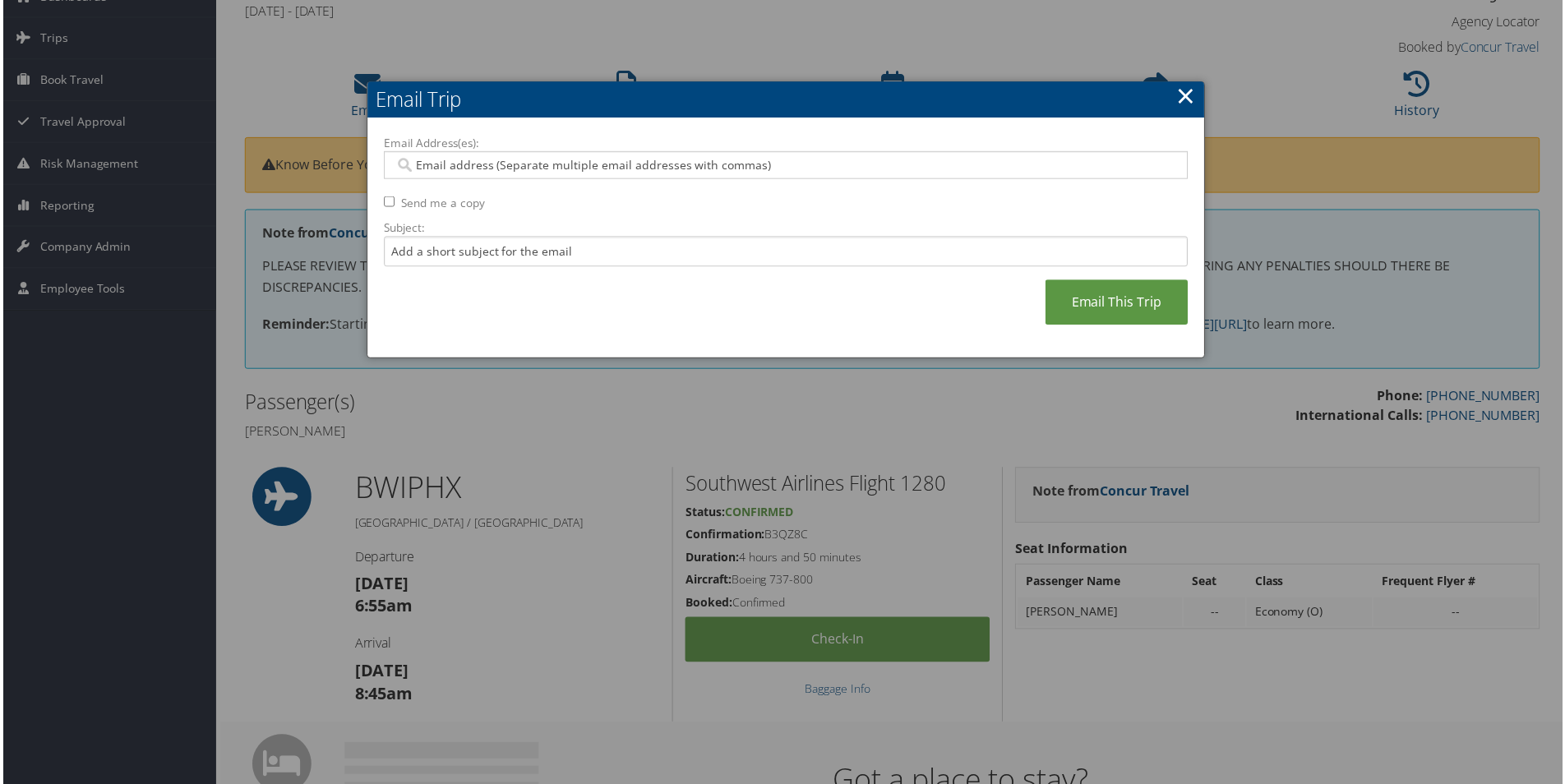
click at [540, 171] on input "Email Address(es):" at bounding box center [784, 166] width 784 height 17
type input "dpitch"
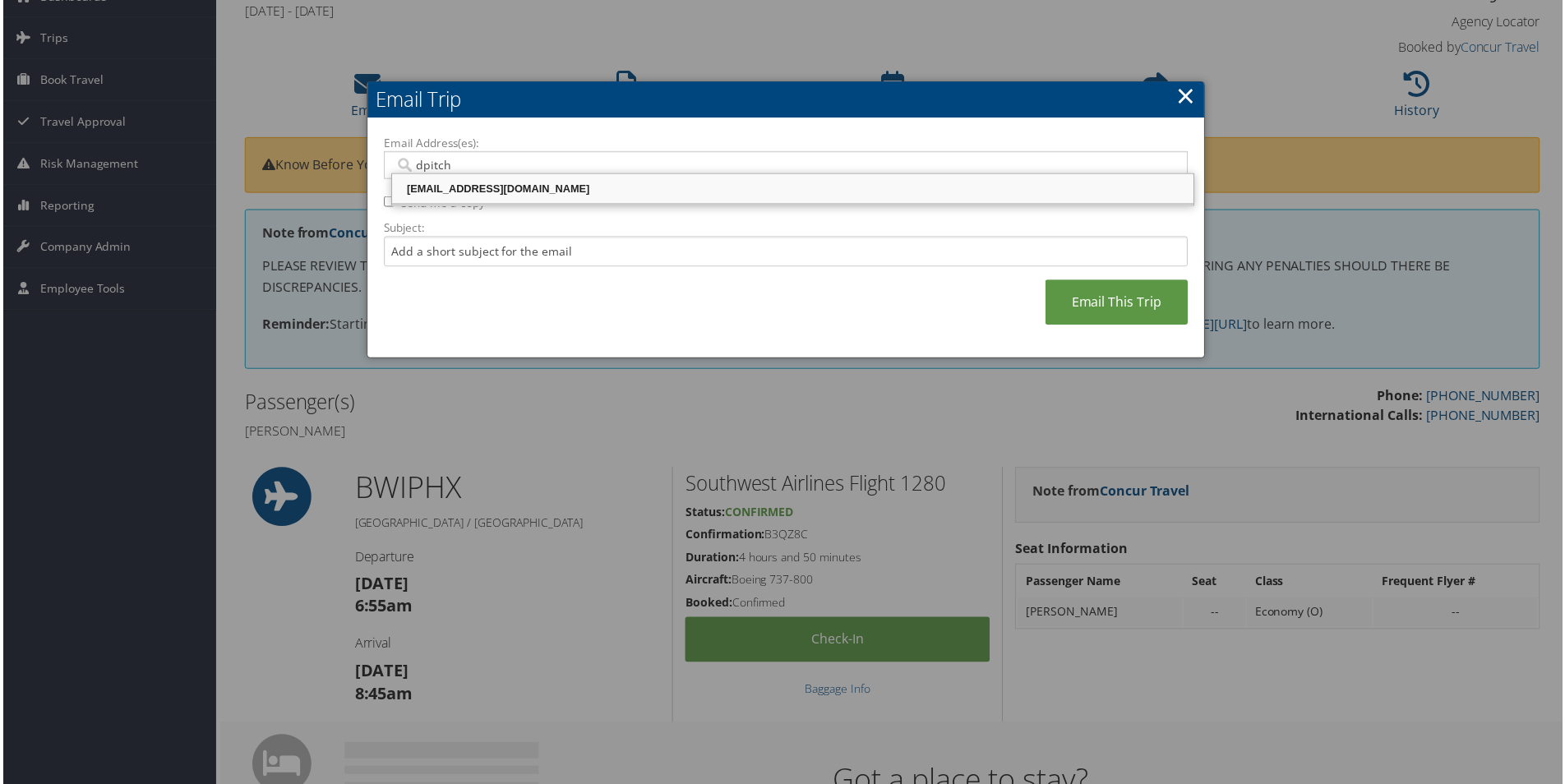
click at [507, 191] on div "[EMAIL_ADDRESS][DOMAIN_NAME]" at bounding box center [792, 189] width 799 height 17
type input "[EMAIL_ADDRESS][DOMAIN_NAME]"
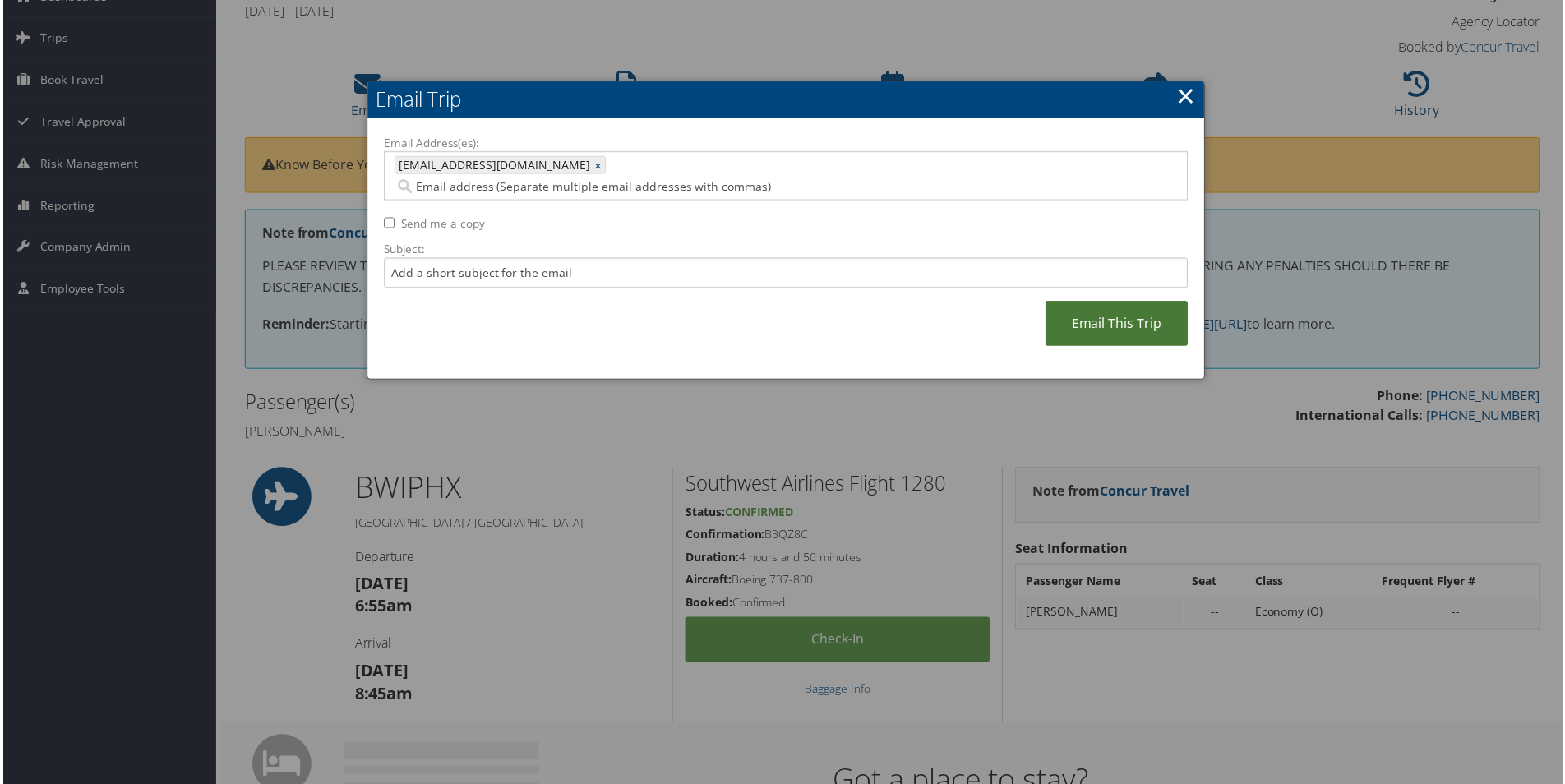
click at [1134, 302] on link "Email This Trip" at bounding box center [1118, 325] width 143 height 45
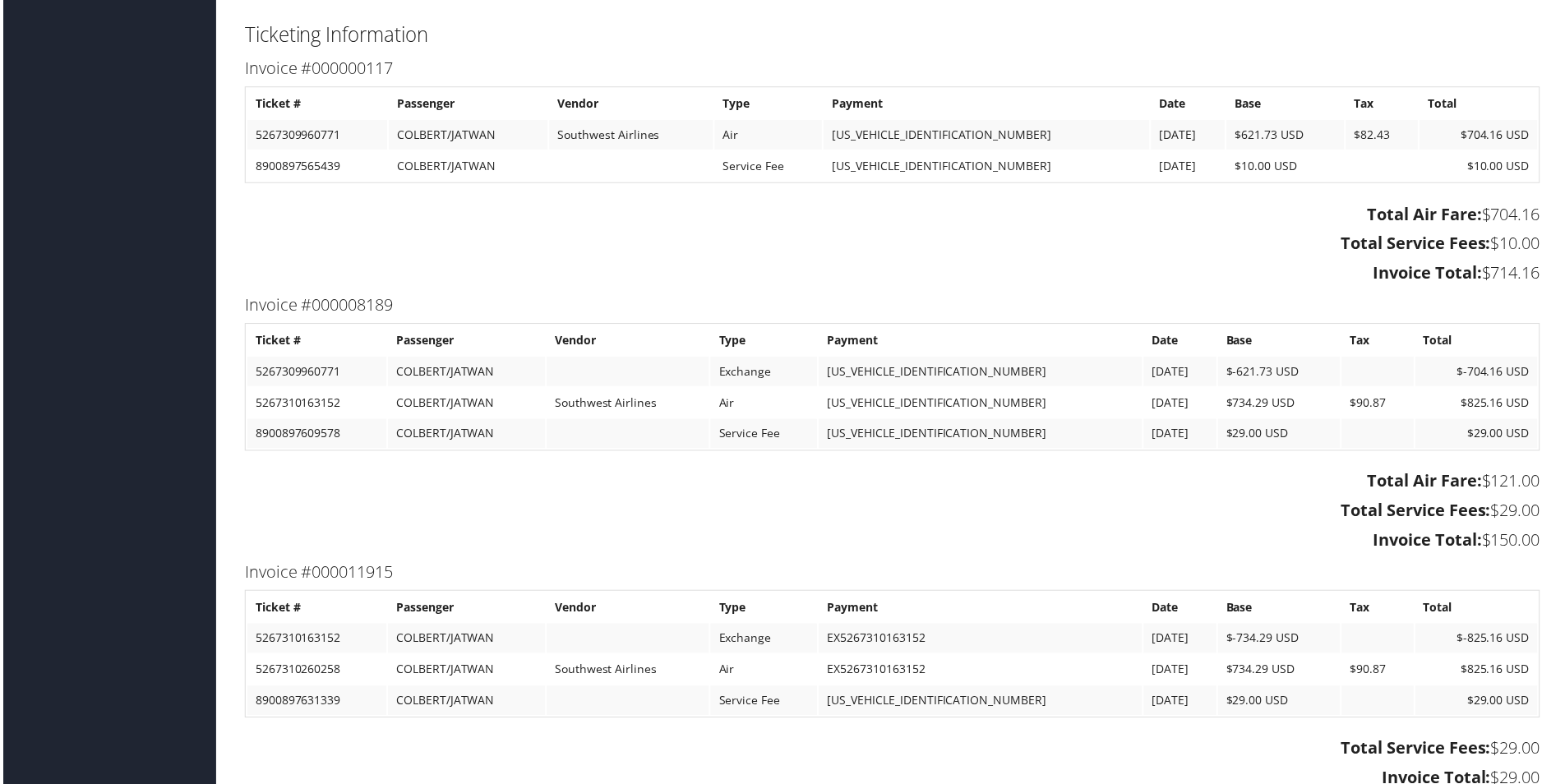
scroll to position [1473, 0]
